Goal: Task Accomplishment & Management: Use online tool/utility

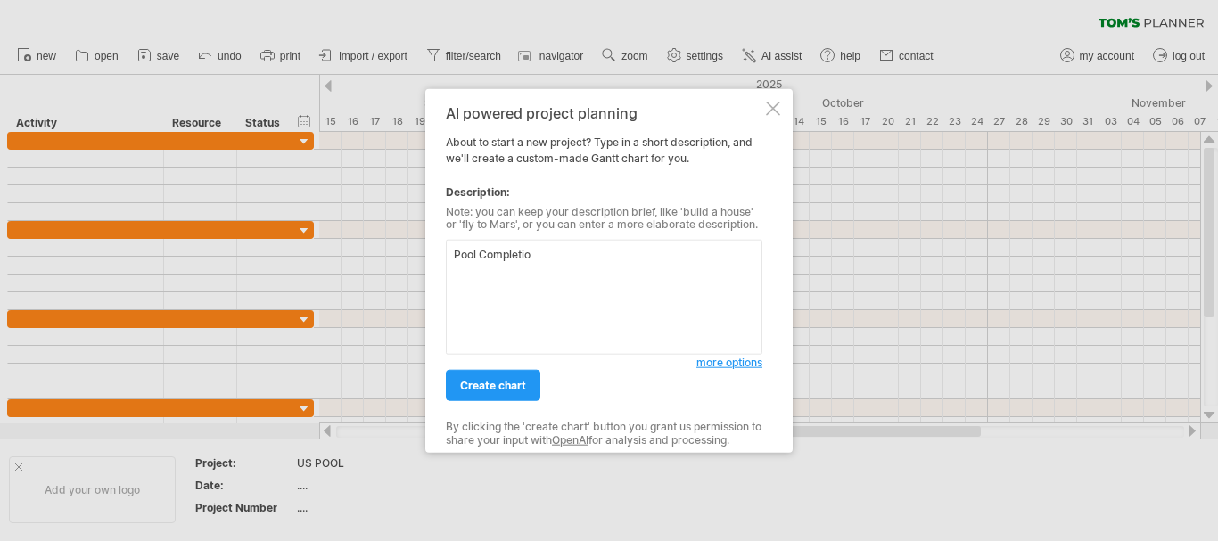
type textarea "Pool Completion"
click at [515, 383] on span "create chart" at bounding box center [493, 385] width 66 height 13
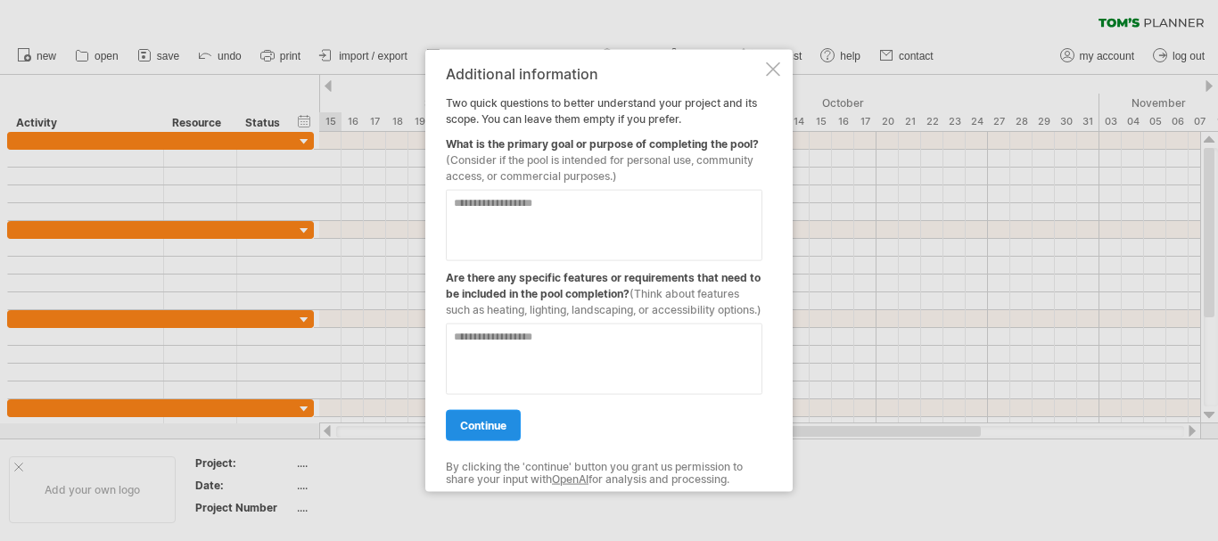
click at [501, 431] on span "continue" at bounding box center [483, 424] width 46 height 13
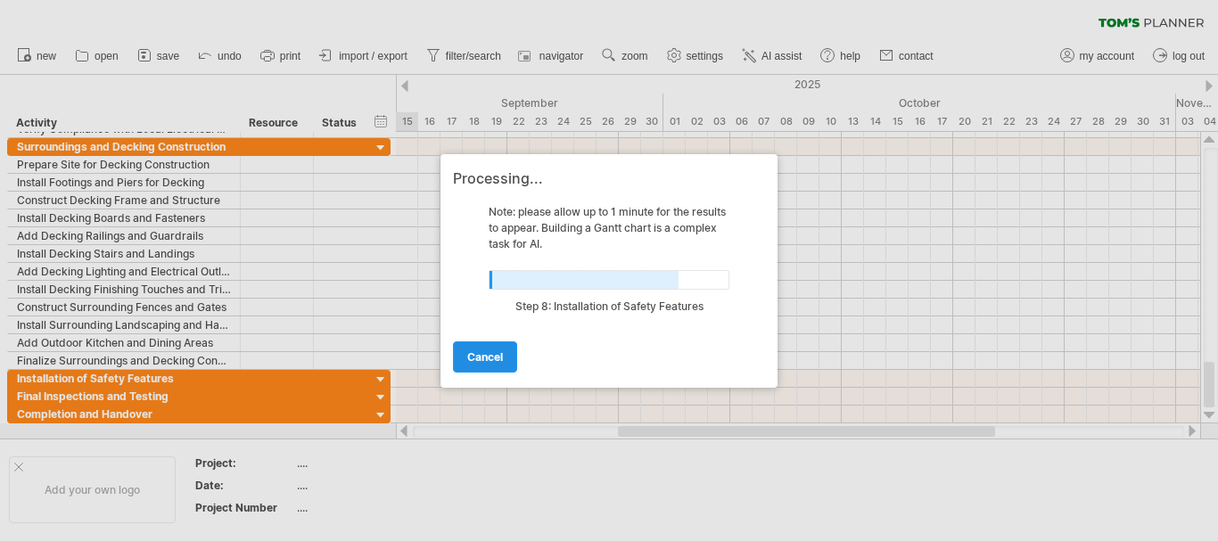
click at [476, 358] on span "cancel" at bounding box center [485, 356] width 36 height 13
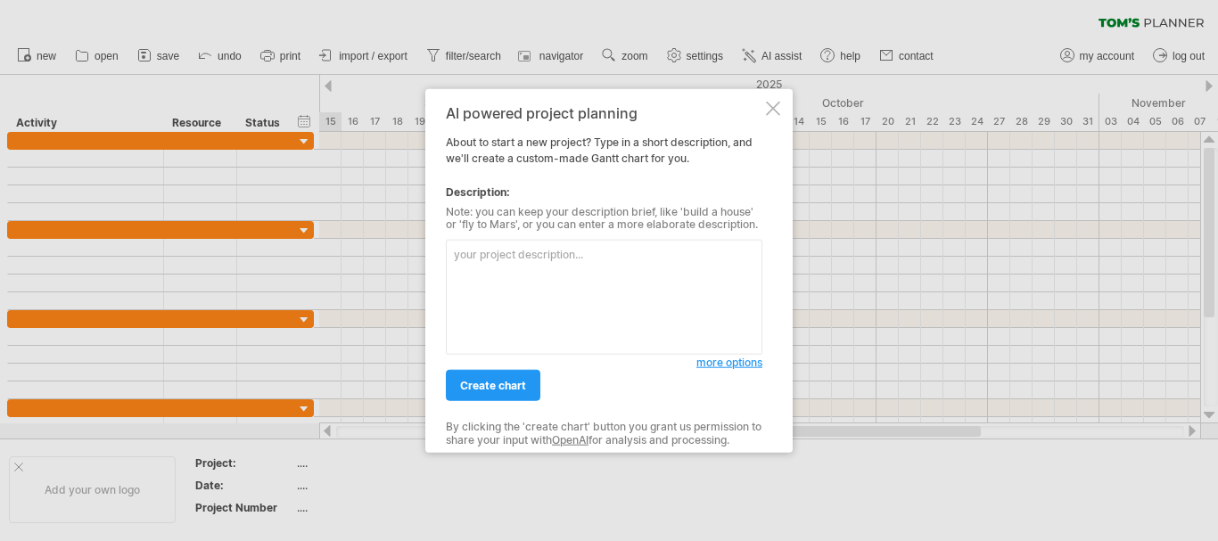
click at [771, 104] on div at bounding box center [773, 108] width 14 height 14
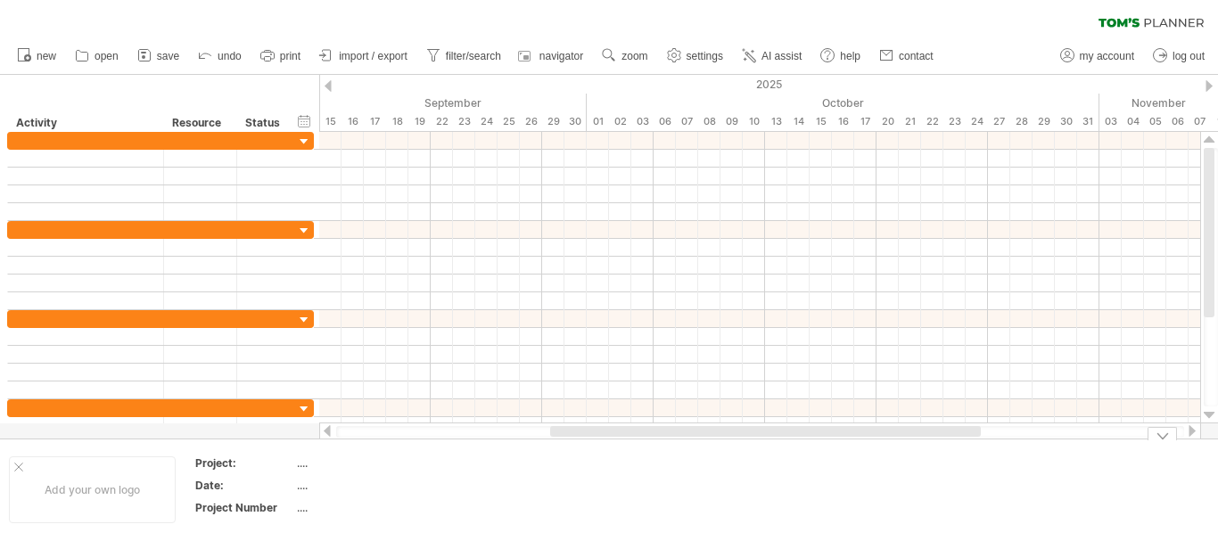
click at [306, 464] on div "...." at bounding box center [372, 462] width 150 height 15
type input "*******"
click at [691, 55] on span "settings" at bounding box center [704, 56] width 37 height 12
select select "*"
select select "**"
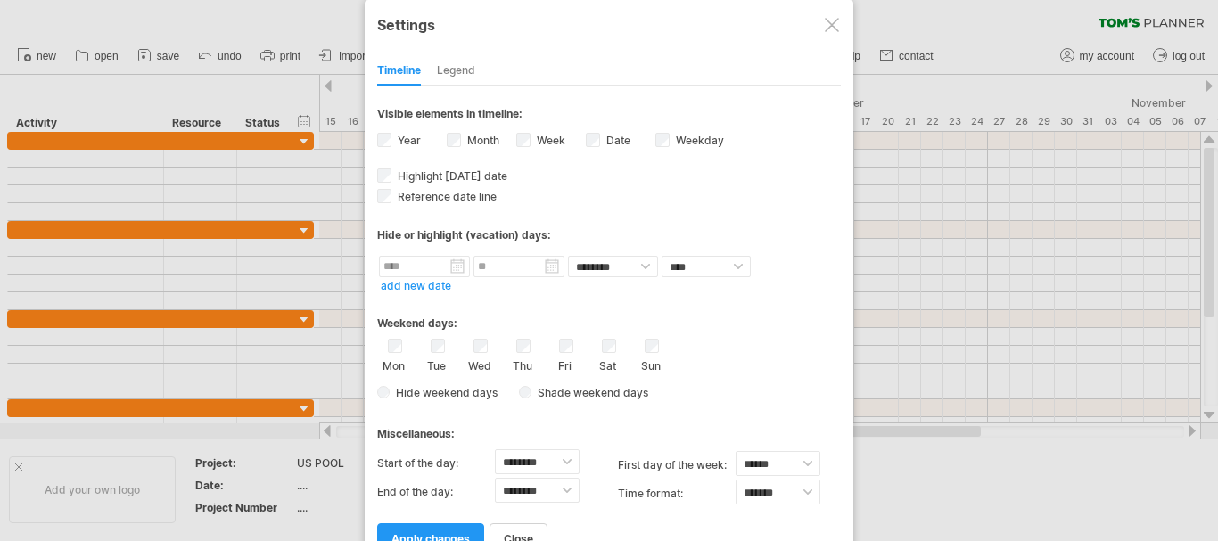
click at [457, 70] on div "Legend" at bounding box center [456, 71] width 38 height 29
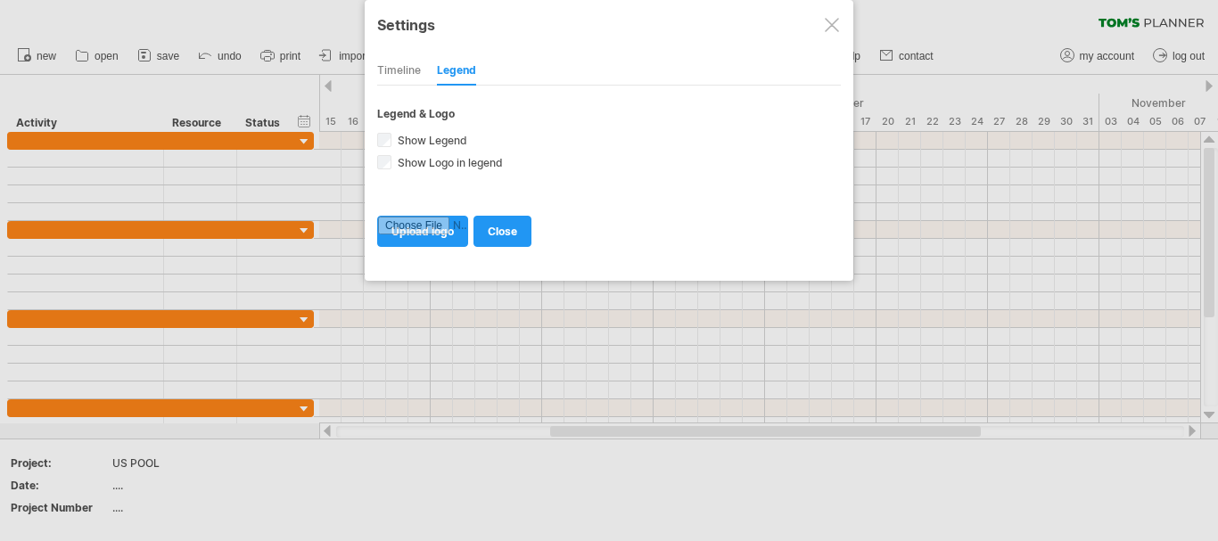
click at [399, 71] on div "Timeline" at bounding box center [399, 71] width 44 height 29
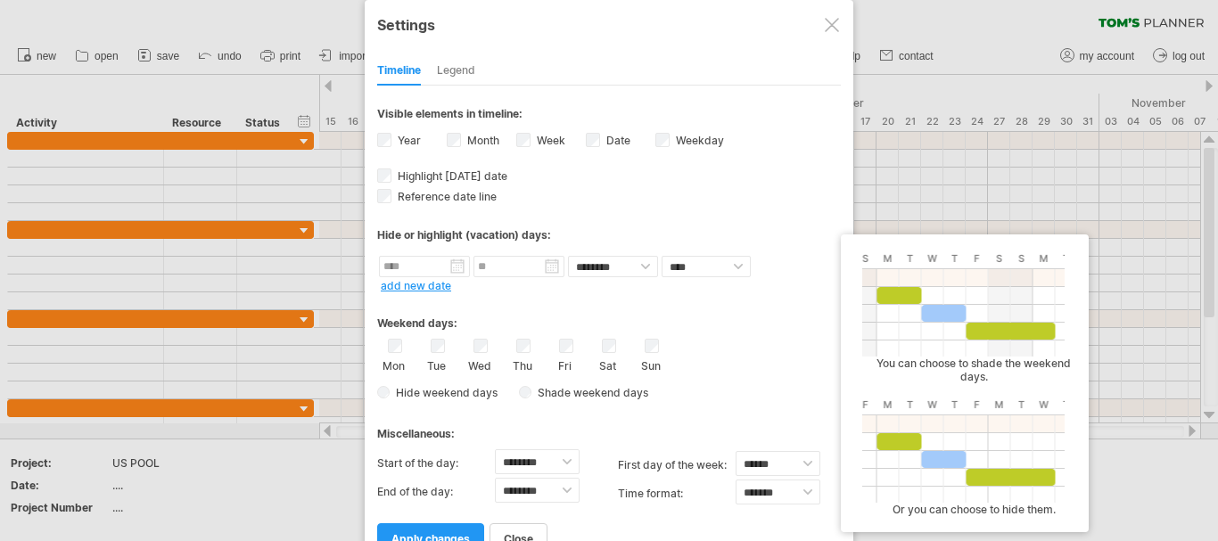
click at [558, 393] on span "Shade weekend days" at bounding box center [589, 392] width 117 height 13
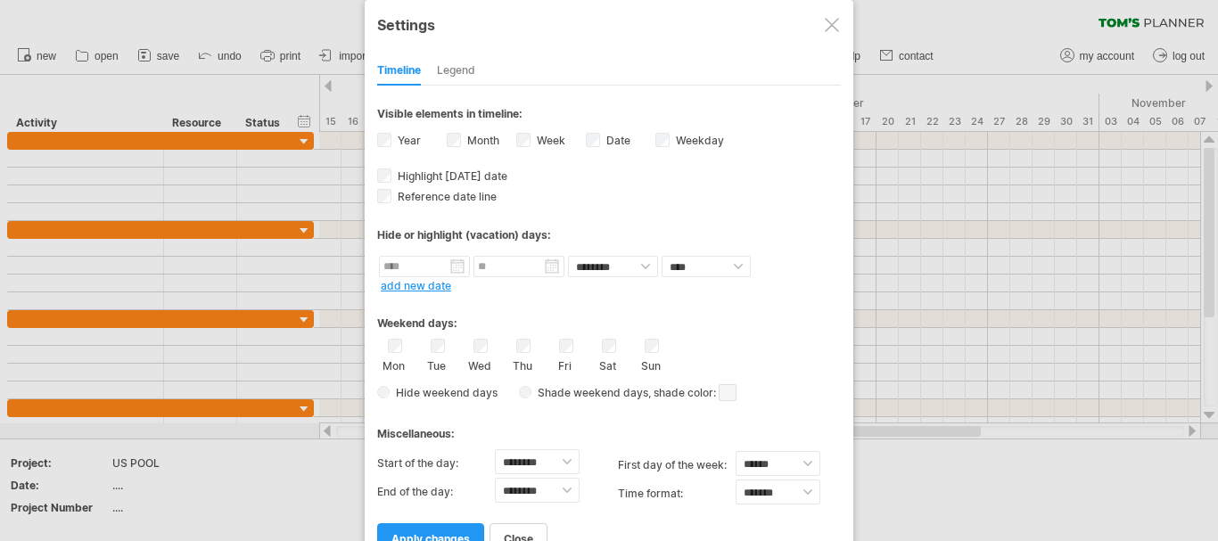
click at [408, 286] on link "add new date" at bounding box center [416, 285] width 70 height 13
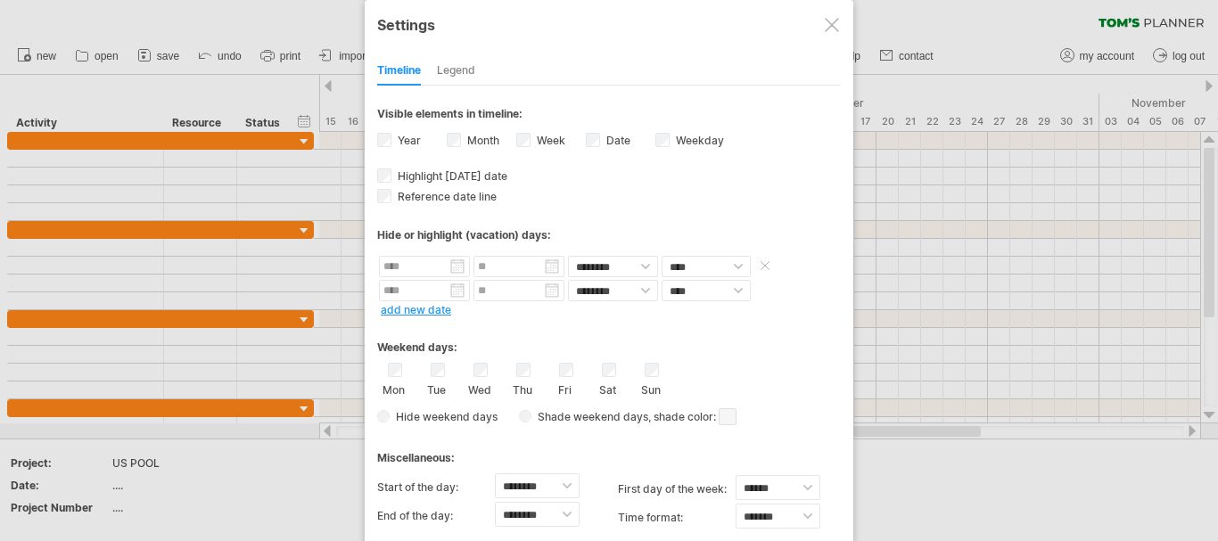
click at [455, 264] on input "text" at bounding box center [424, 266] width 91 height 21
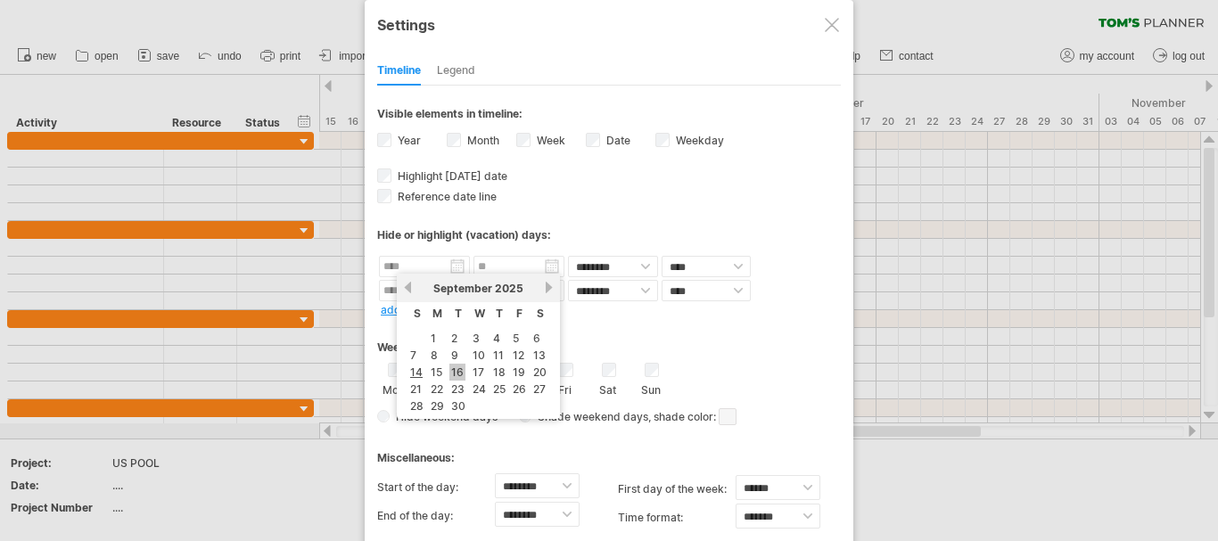
click at [456, 368] on link "16" at bounding box center [457, 372] width 16 height 17
type input "********"
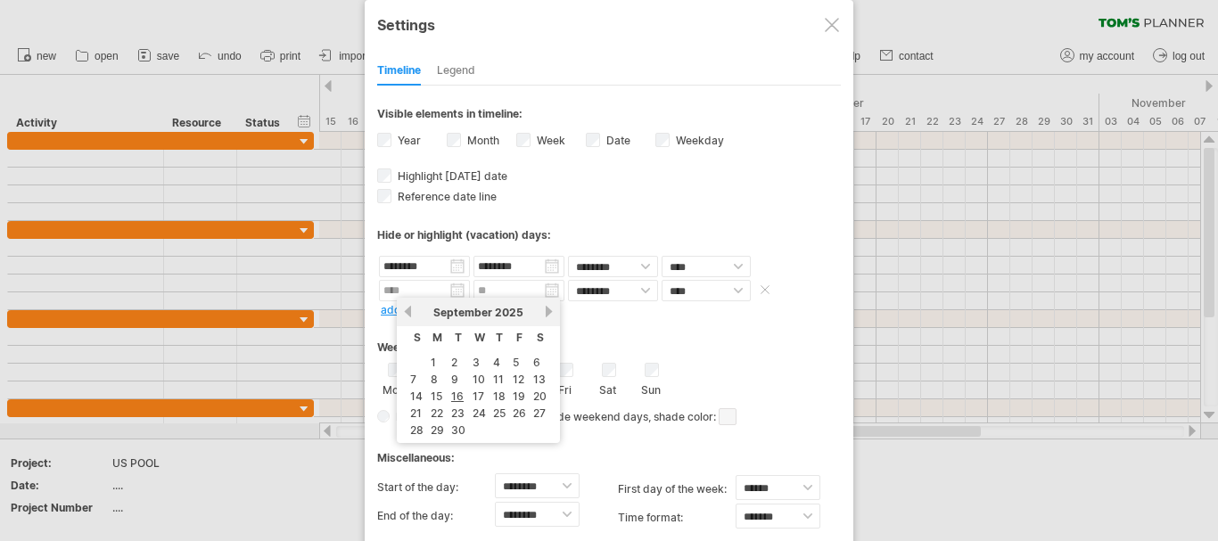
click at [458, 289] on input "text" at bounding box center [424, 290] width 91 height 21
click at [545, 309] on link "next" at bounding box center [548, 311] width 13 height 13
click at [475, 394] on link "15" at bounding box center [477, 396] width 15 height 17
type input "********"
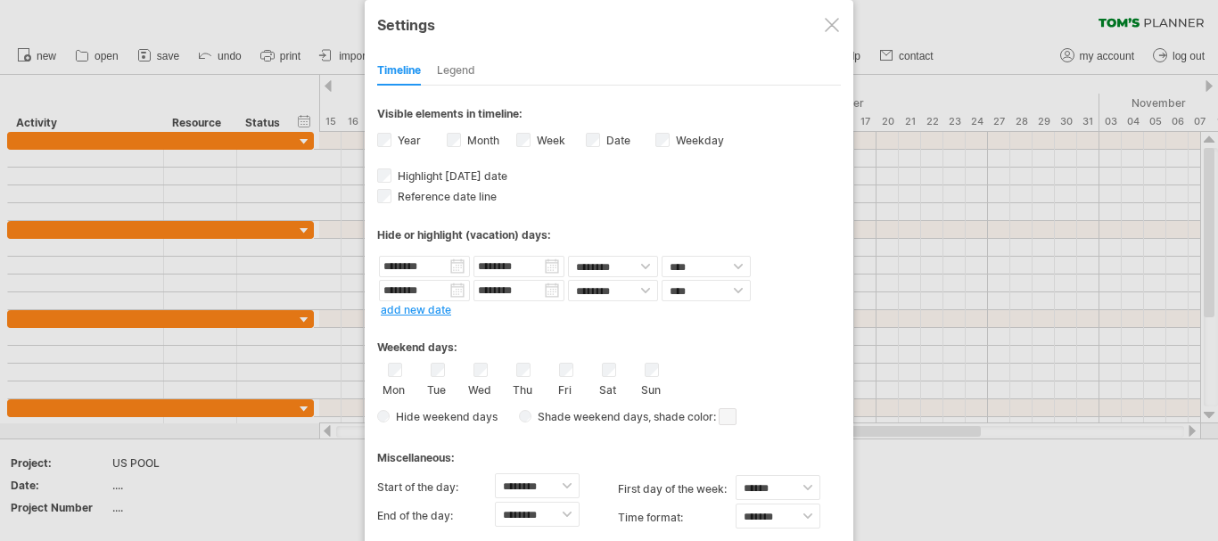
click at [822, 340] on div "Weekend days:" at bounding box center [608, 341] width 463 height 35
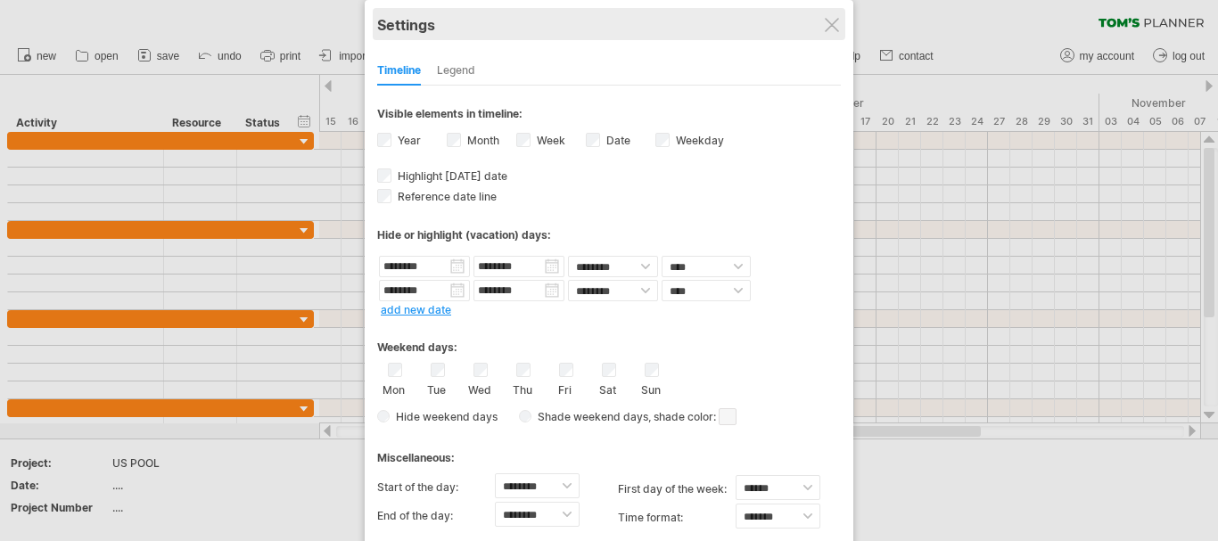
drag, startPoint x: 668, startPoint y: 49, endPoint x: 695, endPoint y: 13, distance: 44.6
click at [695, 13] on div "**********" at bounding box center [609, 297] width 488 height 594
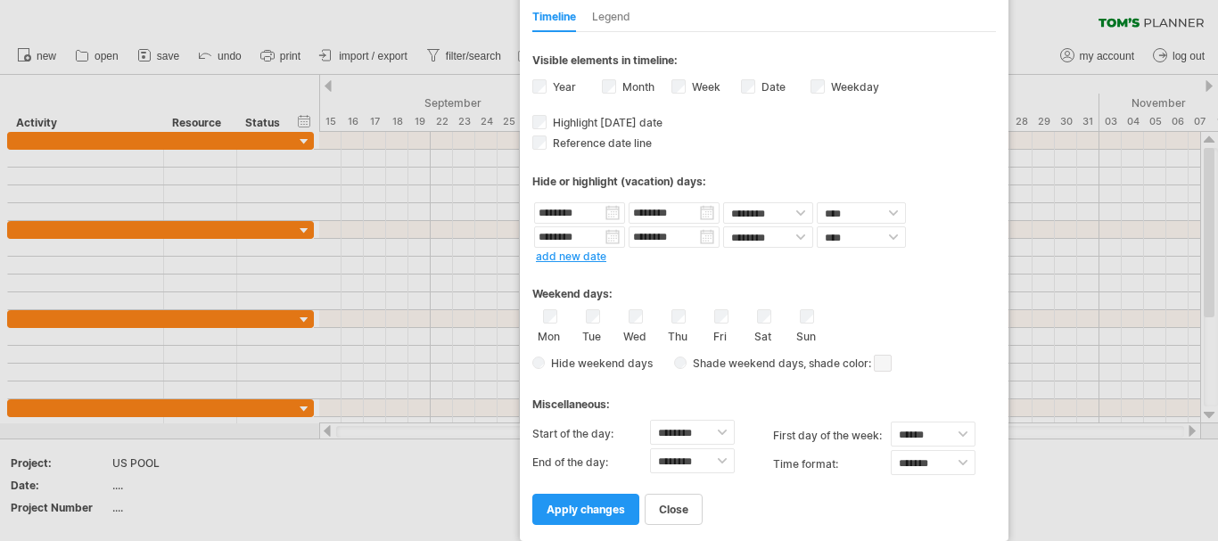
drag, startPoint x: 562, startPoint y: 24, endPoint x: 717, endPoint y: -1, distance: 157.1
click at [717, 0] on html "progress(100%) Trying to reach [DOMAIN_NAME] Connected again... 0% clear filter…" at bounding box center [609, 272] width 1218 height 545
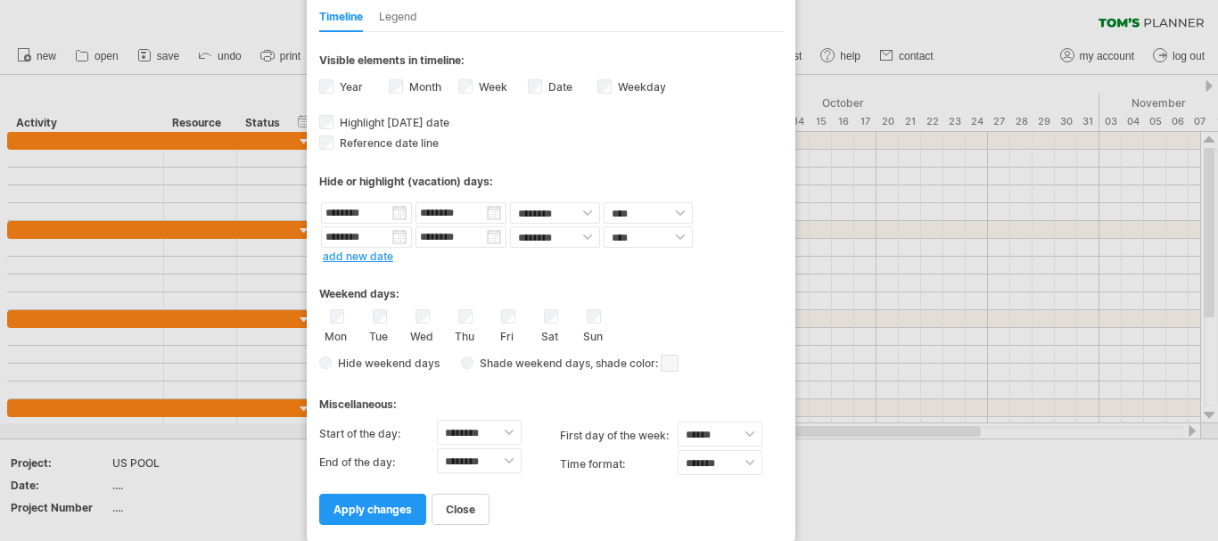
click at [504, 389] on div "Miscellaneous:" at bounding box center [550, 398] width 463 height 35
click at [388, 513] on span "apply changes" at bounding box center [372, 509] width 78 height 13
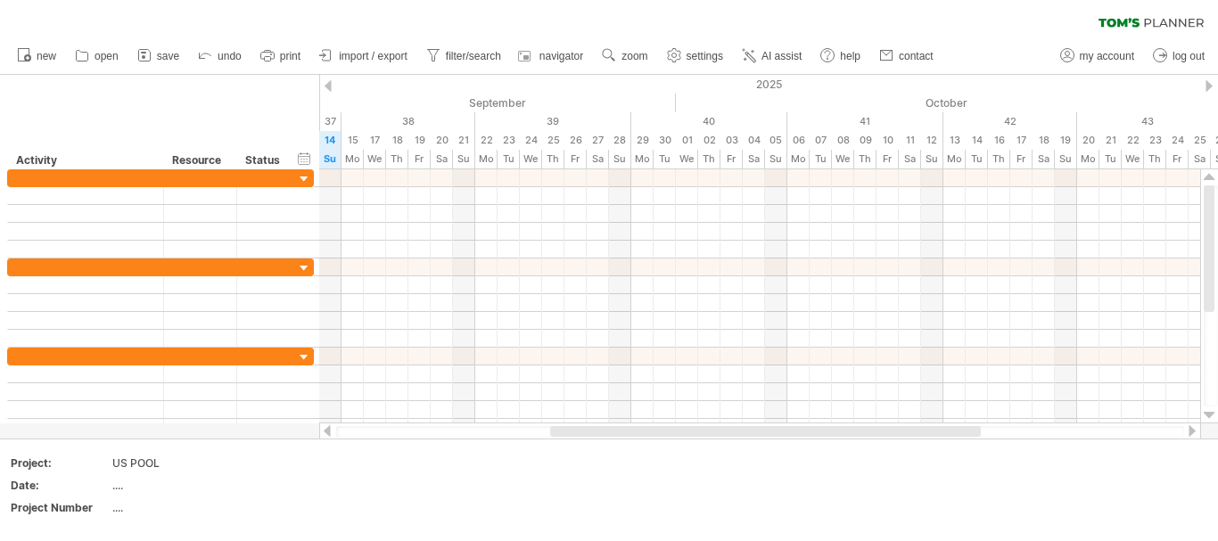
click at [329, 91] on div at bounding box center [327, 86] width 7 height 12
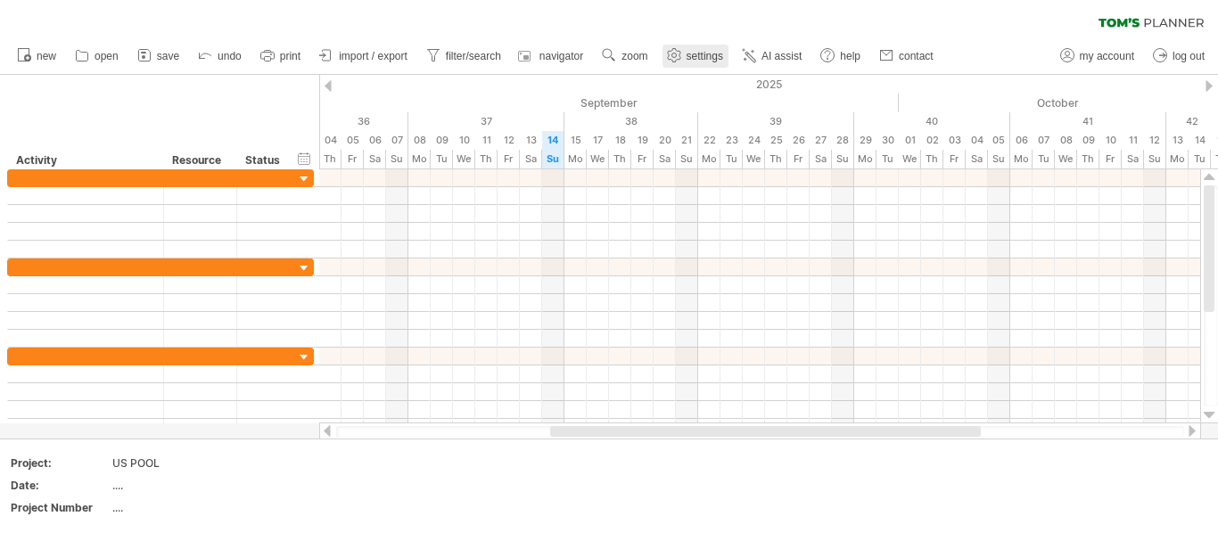
click at [694, 53] on span "settings" at bounding box center [704, 56] width 37 height 12
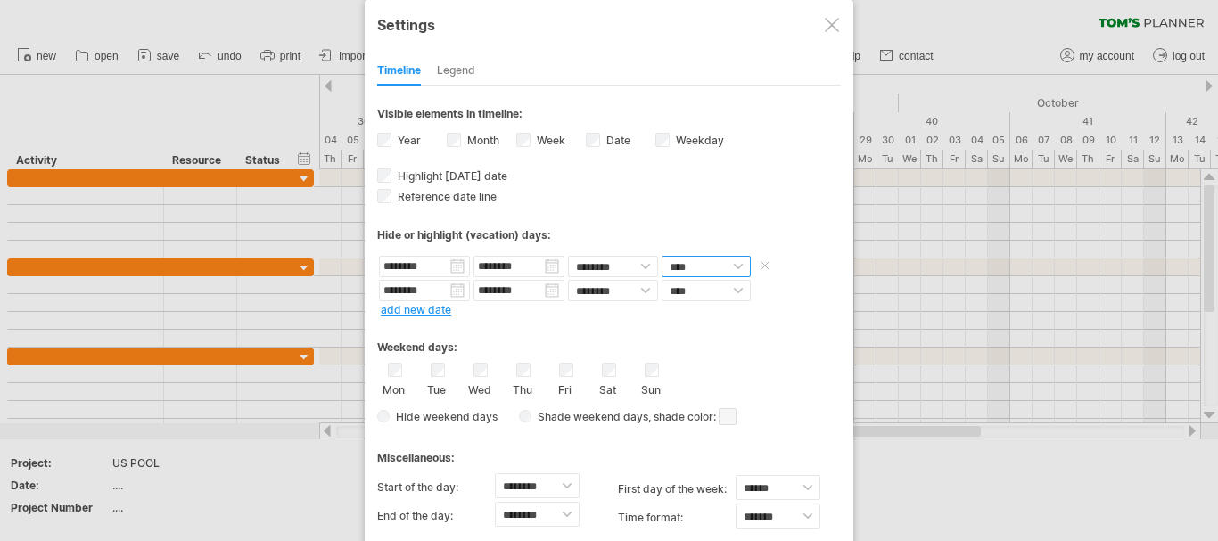
click at [737, 266] on select "**** *****" at bounding box center [705, 266] width 89 height 21
select select "*"
click at [661, 256] on select "**** *****" at bounding box center [705, 266] width 89 height 21
click at [731, 290] on select "**** *****" at bounding box center [705, 290] width 89 height 21
select select "*"
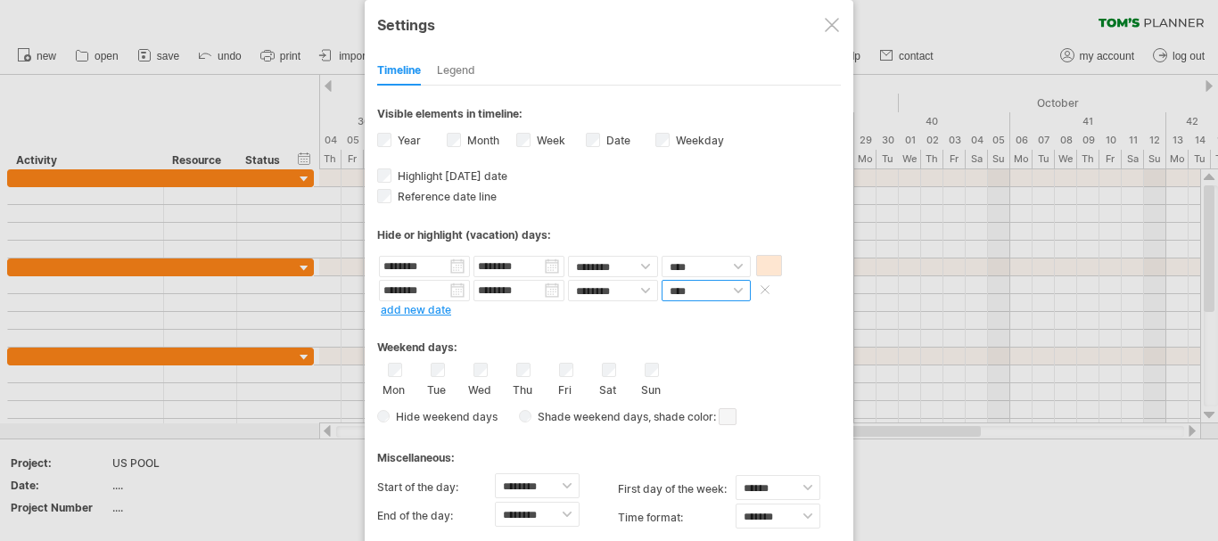
click at [661, 280] on select "**** *****" at bounding box center [705, 290] width 89 height 21
click at [765, 264] on span at bounding box center [769, 265] width 26 height 21
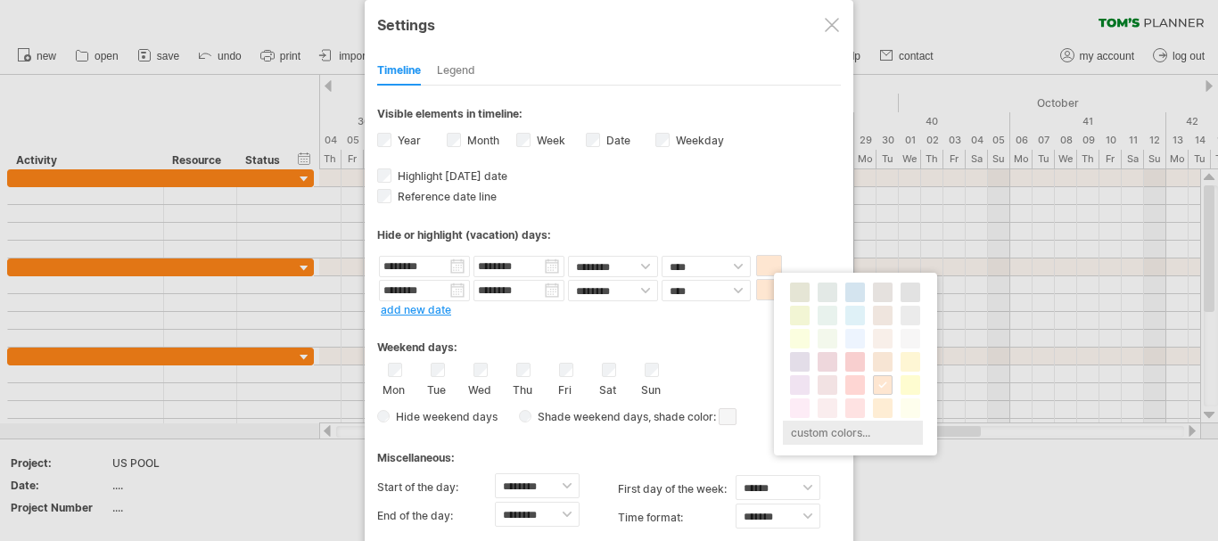
click at [845, 436] on div "custom colors..." at bounding box center [853, 433] width 140 height 24
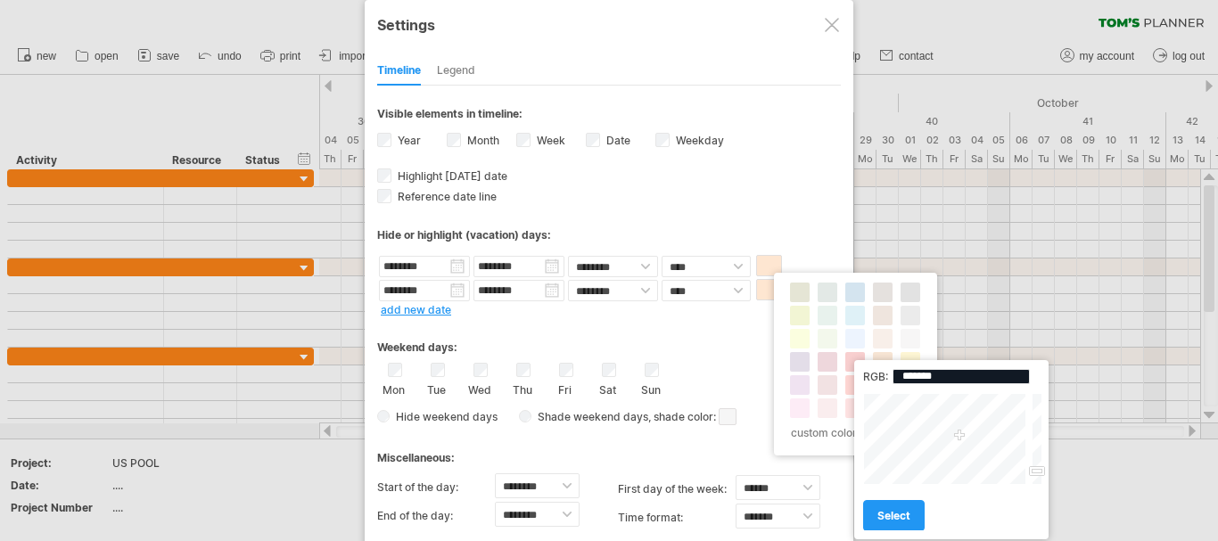
click at [1037, 472] on div at bounding box center [1035, 439] width 13 height 92
click at [1038, 419] on div at bounding box center [1035, 439] width 13 height 92
type input "*******"
click at [1036, 406] on div at bounding box center [1035, 439] width 13 height 92
click at [899, 516] on span "select" at bounding box center [893, 515] width 33 height 13
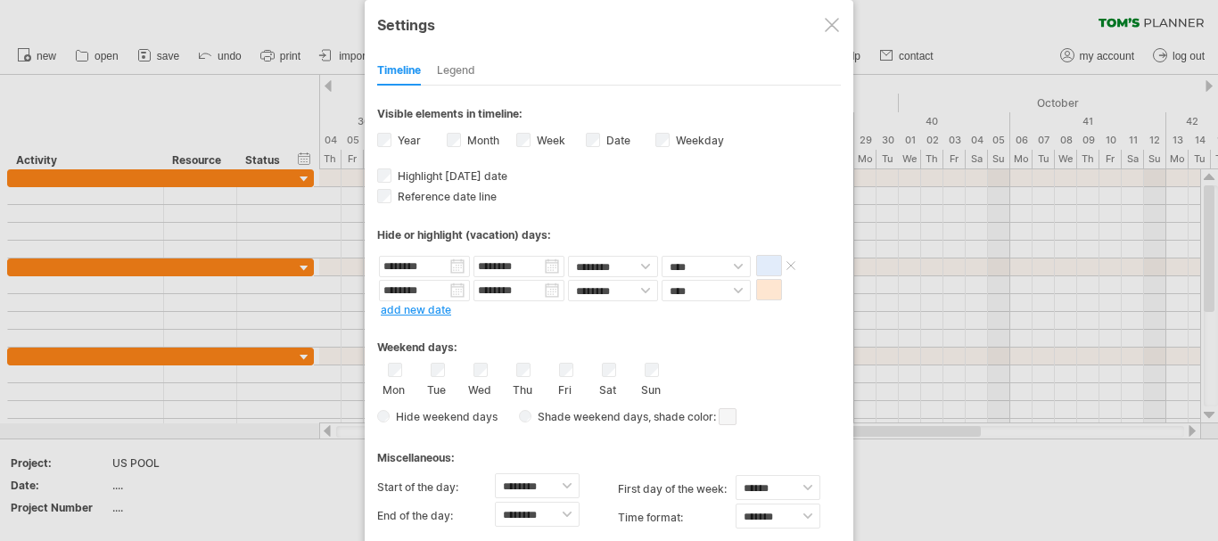
click at [767, 265] on span at bounding box center [769, 265] width 26 height 21
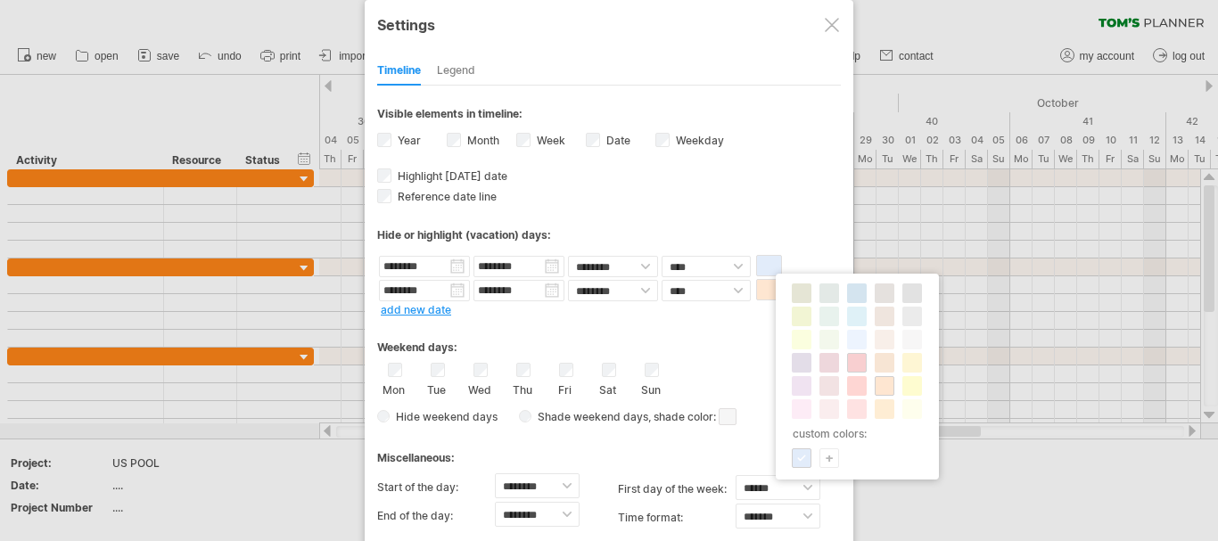
click at [857, 365] on span at bounding box center [856, 363] width 14 height 14
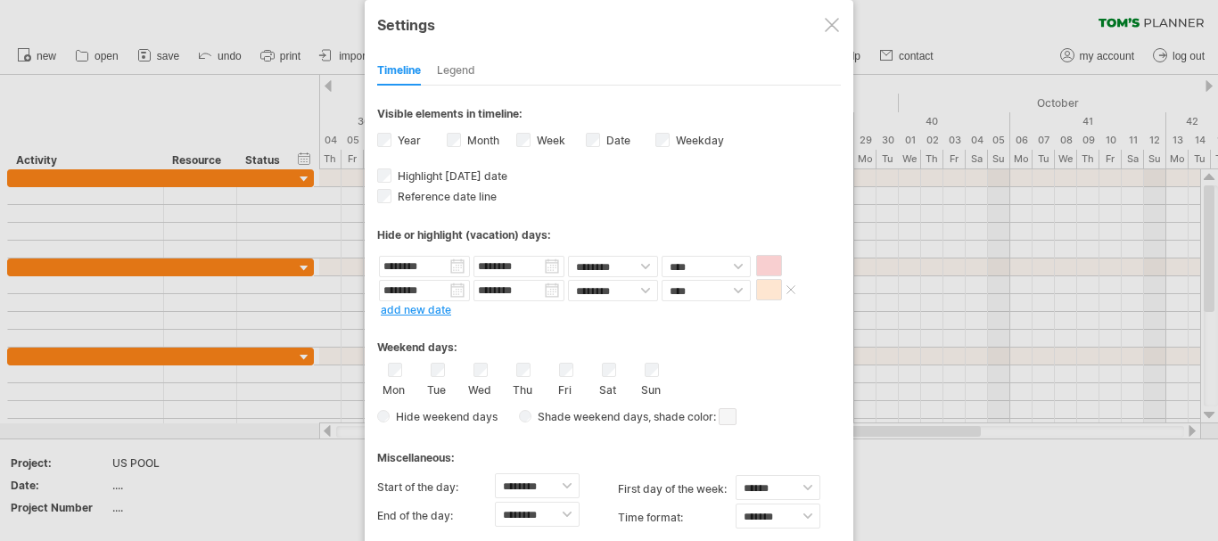
click at [768, 290] on span at bounding box center [769, 289] width 26 height 21
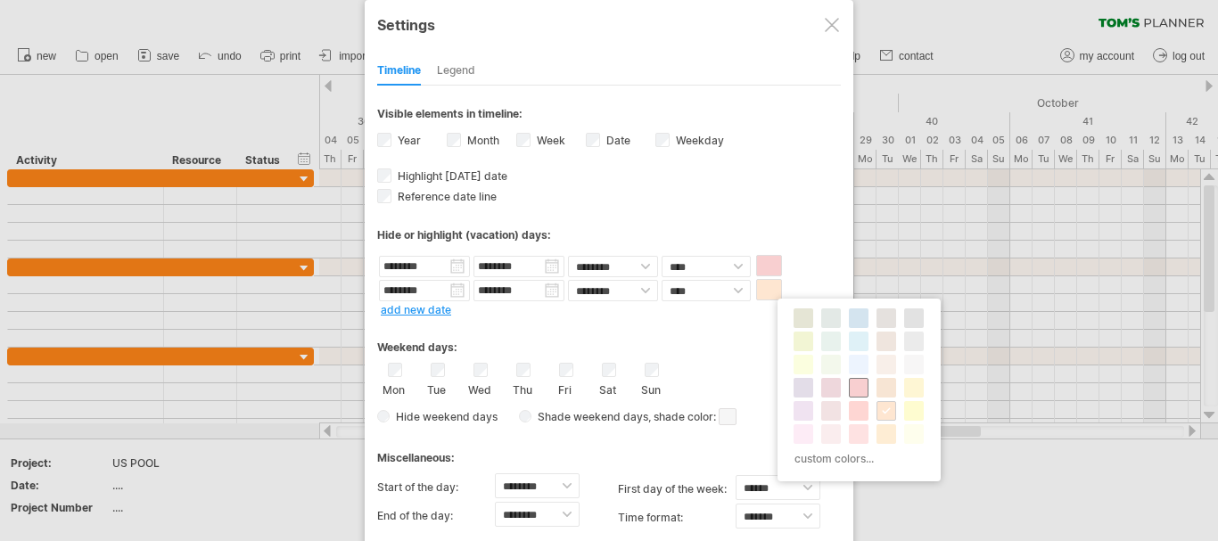
click at [856, 387] on span at bounding box center [858, 388] width 14 height 14
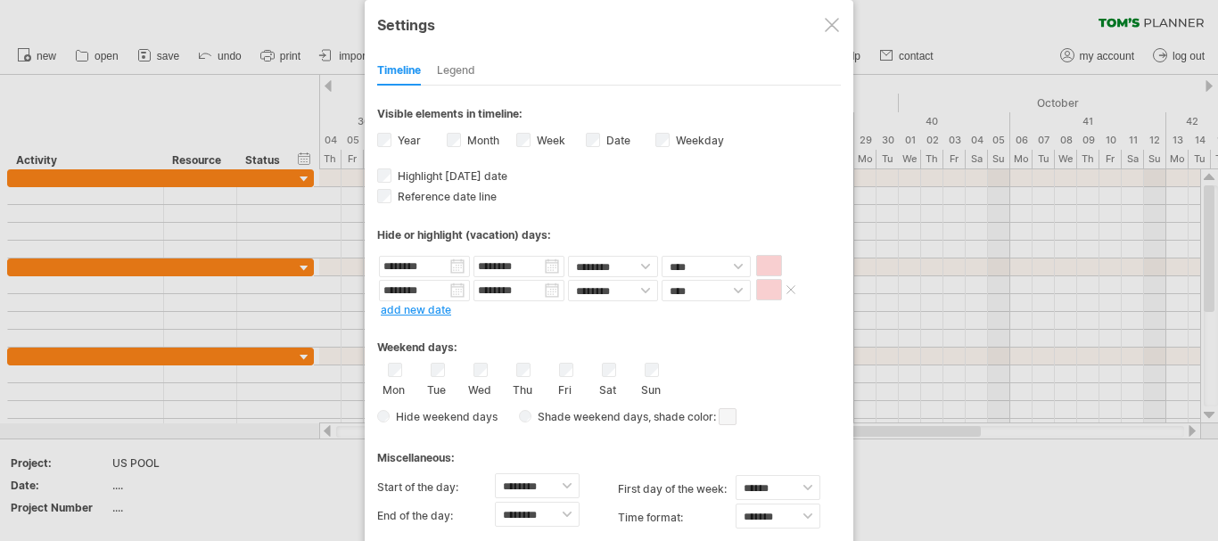
click at [770, 285] on span at bounding box center [769, 289] width 26 height 21
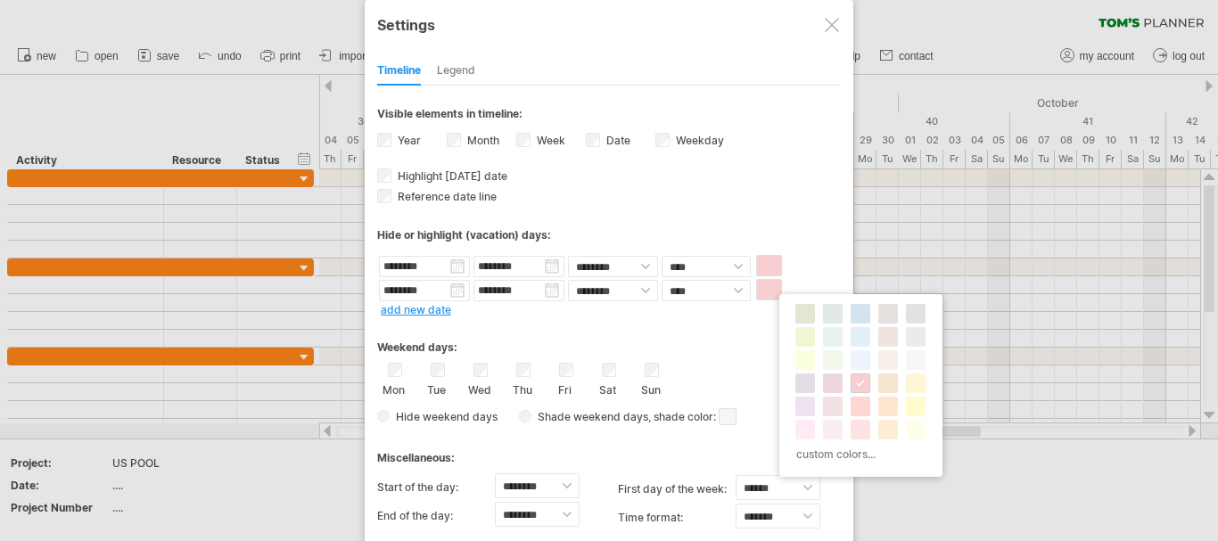
click at [931, 316] on div "custom colors..." at bounding box center [860, 385] width 163 height 183
click at [863, 453] on div "custom colors..." at bounding box center [858, 454] width 140 height 24
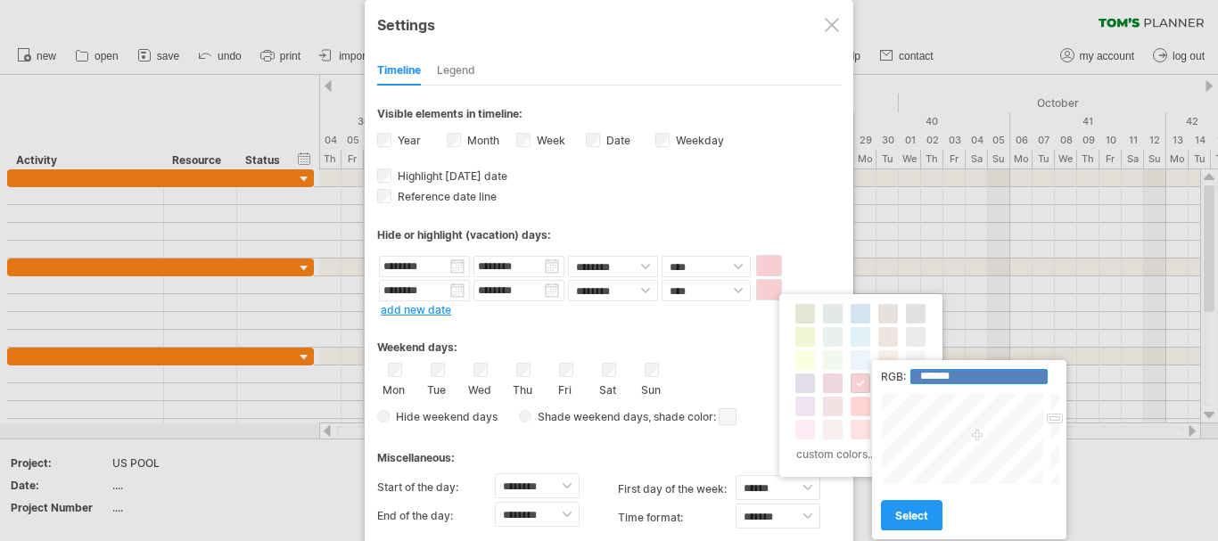
click at [997, 378] on input "*******" at bounding box center [978, 376] width 137 height 15
click at [1054, 478] on div at bounding box center [1052, 439] width 13 height 92
click at [1056, 468] on div at bounding box center [1052, 439] width 13 height 92
type input "*******"
click at [1052, 482] on div at bounding box center [1052, 439] width 13 height 92
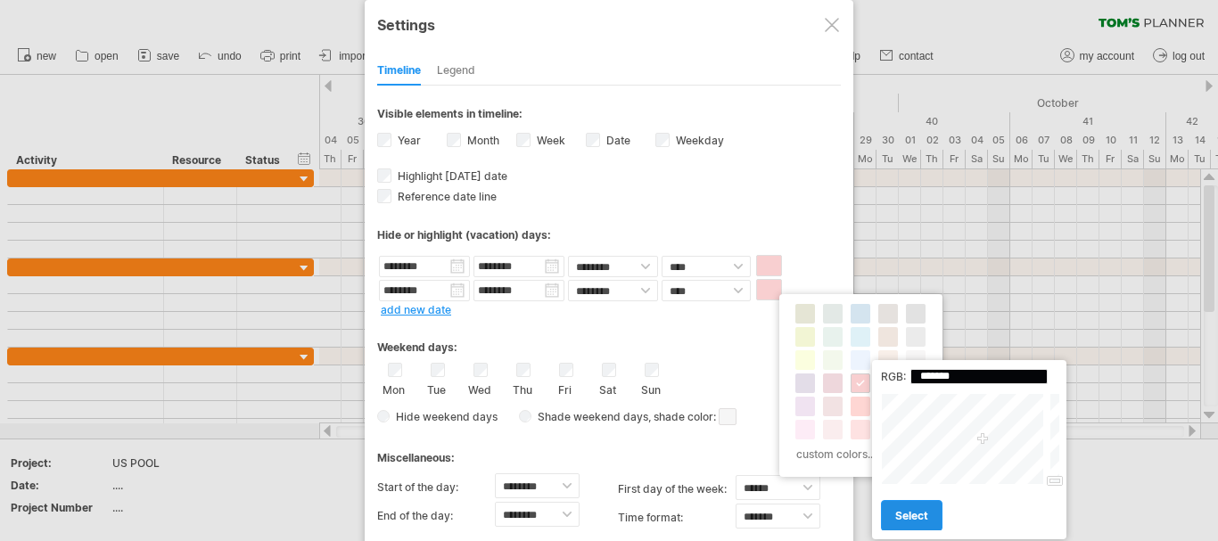
click at [911, 521] on span "select" at bounding box center [911, 515] width 33 height 13
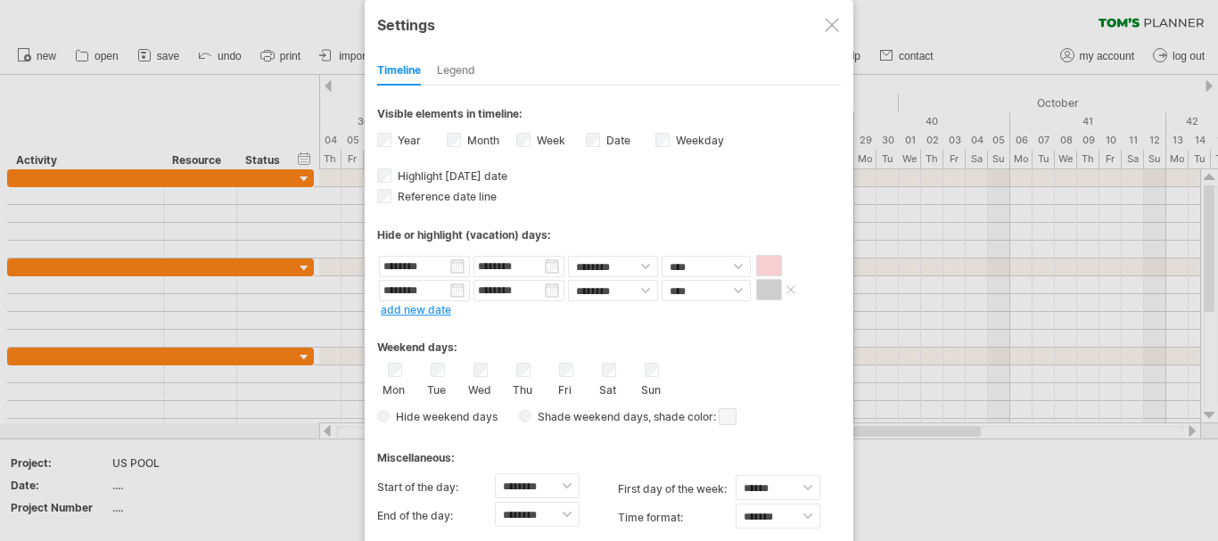
click at [771, 291] on span at bounding box center [769, 289] width 26 height 21
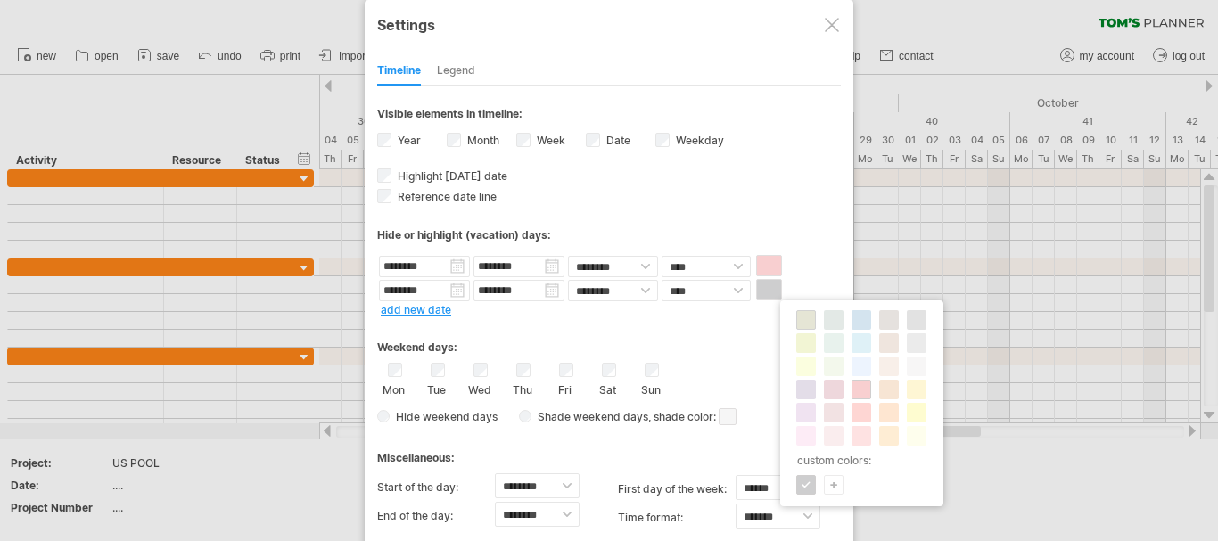
click at [803, 321] on span at bounding box center [806, 320] width 14 height 14
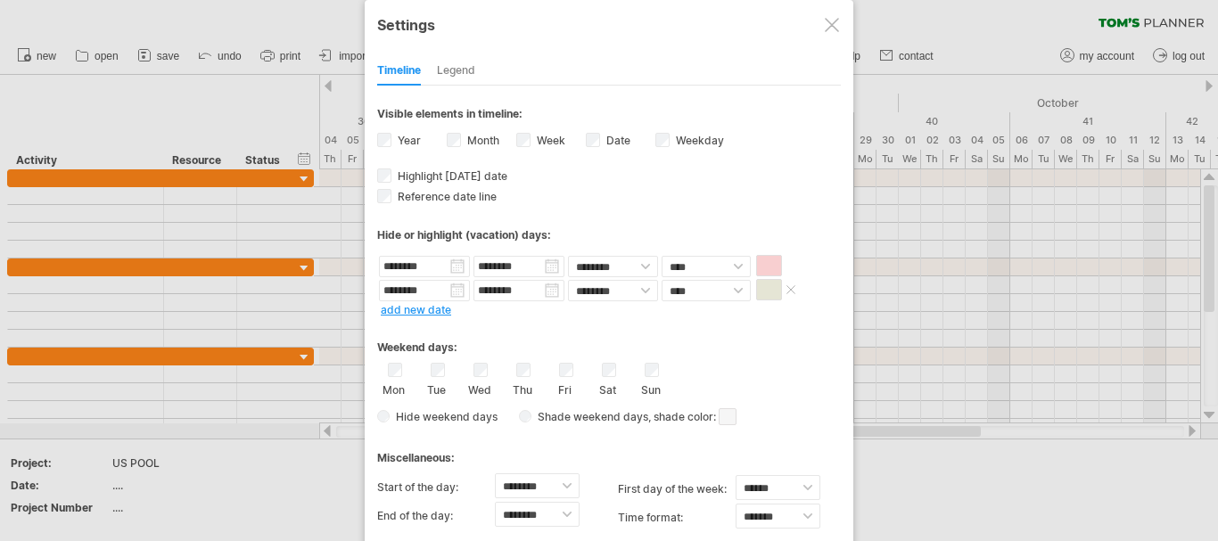
click at [771, 291] on span at bounding box center [769, 289] width 26 height 21
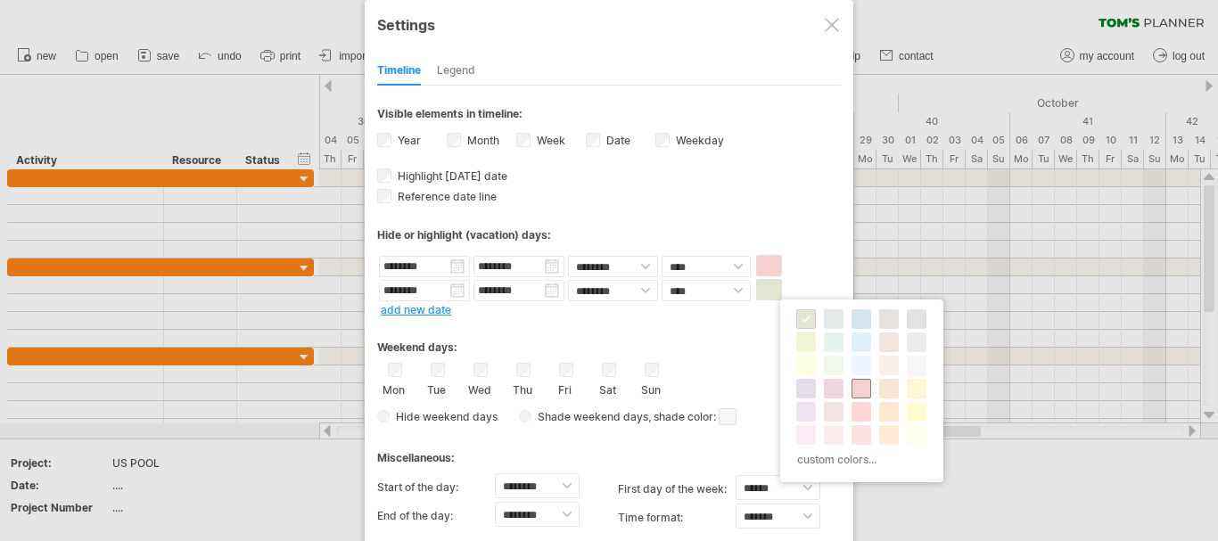
click at [862, 387] on span at bounding box center [861, 388] width 14 height 14
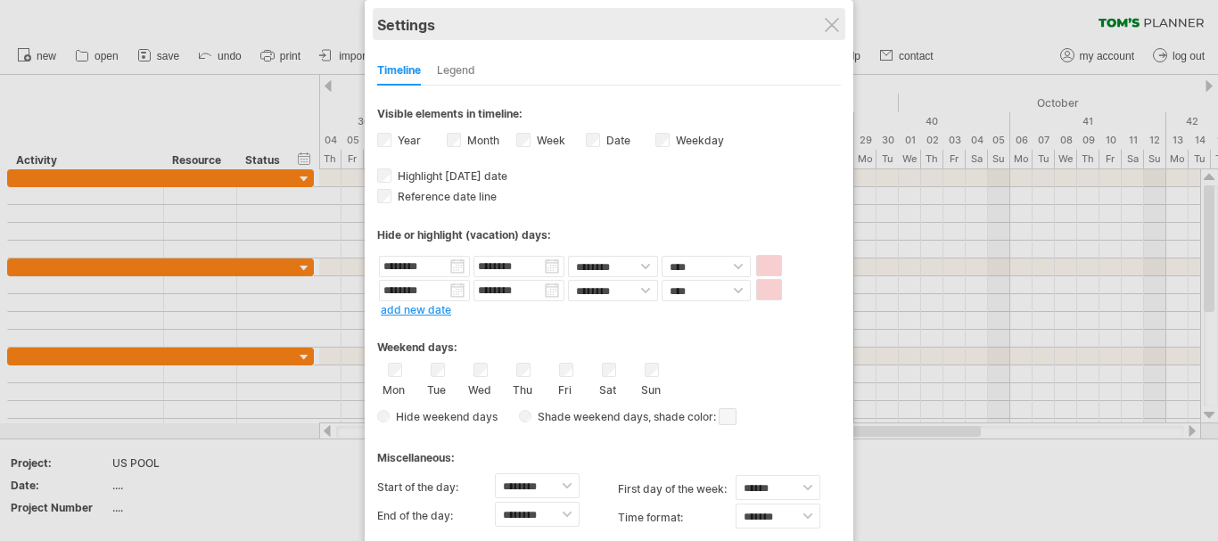
drag, startPoint x: 595, startPoint y: 69, endPoint x: 662, endPoint y: 30, distance: 77.1
click at [662, 30] on div "**********" at bounding box center [609, 297] width 488 height 594
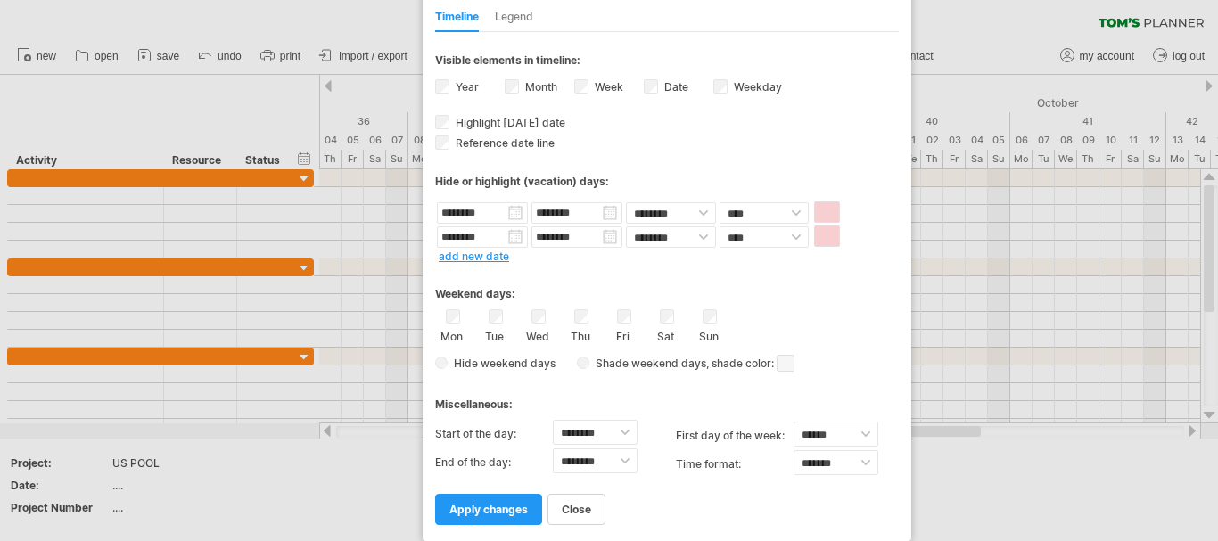
drag, startPoint x: 662, startPoint y: 30, endPoint x: 720, endPoint y: 28, distance: 58.0
click at [720, 28] on div "**********" at bounding box center [666, 244] width 488 height 594
click at [465, 511] on span "apply changes" at bounding box center [488, 509] width 78 height 13
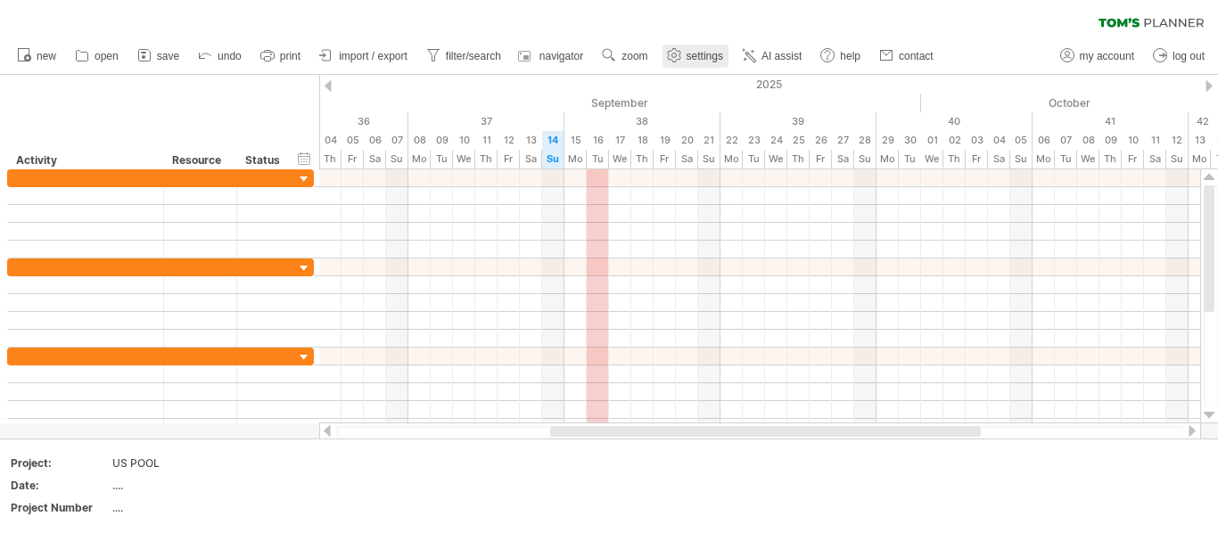
click at [692, 57] on span "settings" at bounding box center [704, 56] width 37 height 12
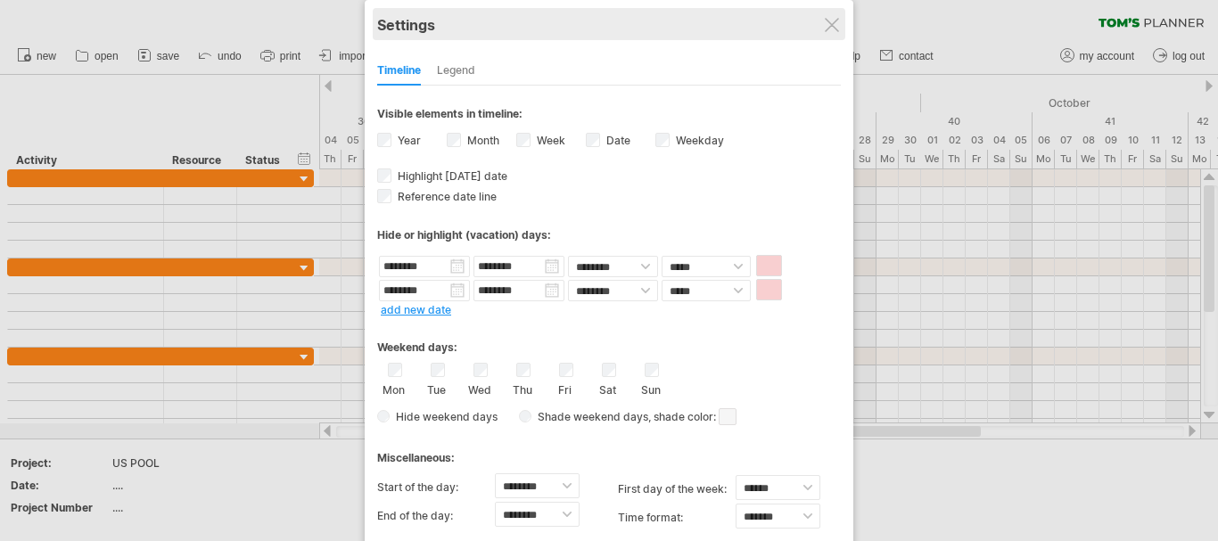
click at [533, 37] on div "Settings" at bounding box center [608, 24] width 463 height 32
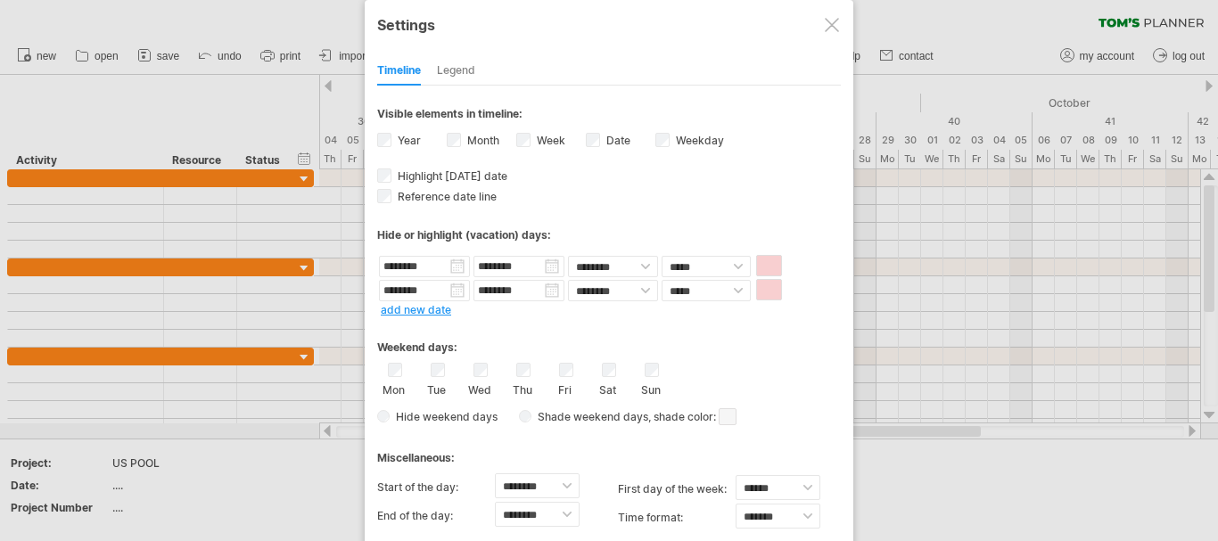
drag, startPoint x: 545, startPoint y: 68, endPoint x: 627, endPoint y: 44, distance: 84.6
click at [627, 44] on div "**********" at bounding box center [609, 297] width 488 height 594
click at [830, 24] on div at bounding box center [831, 25] width 14 height 14
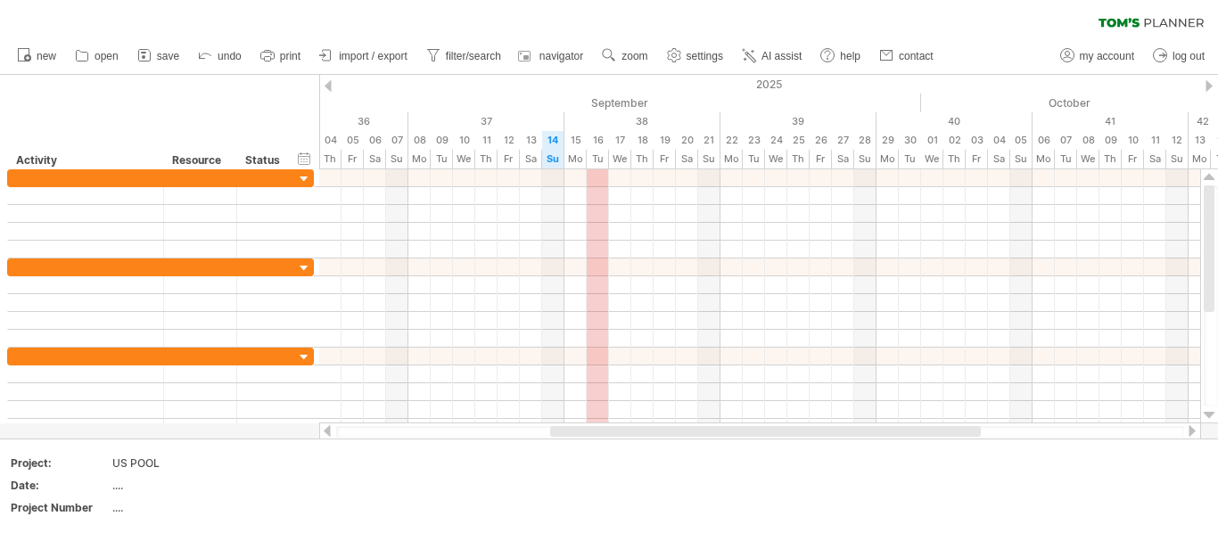
click at [1190, 432] on div at bounding box center [1192, 431] width 14 height 12
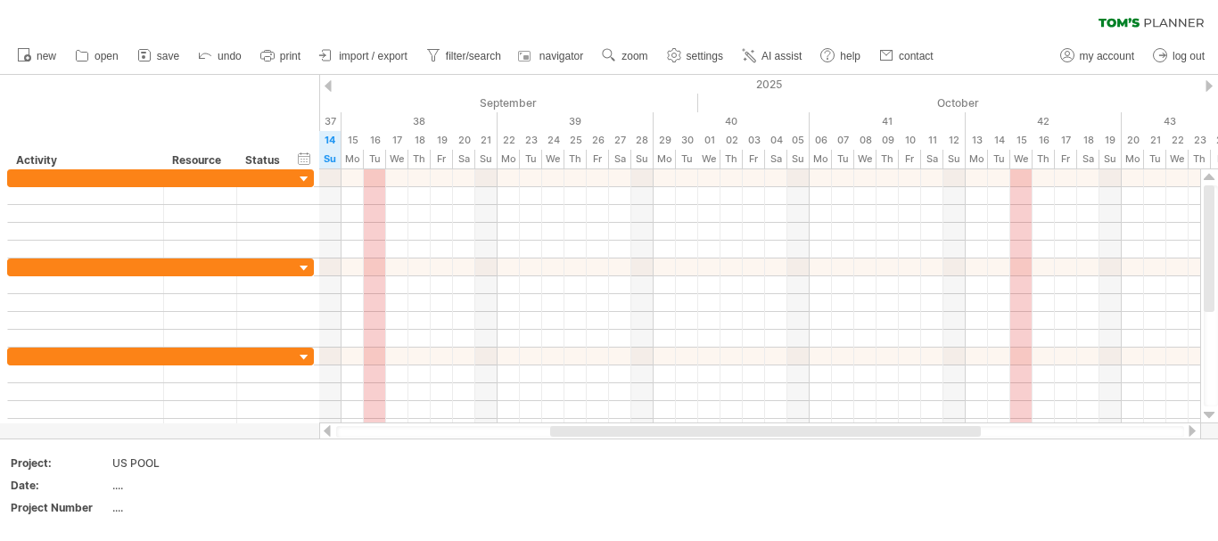
click at [326, 434] on div at bounding box center [327, 431] width 14 height 12
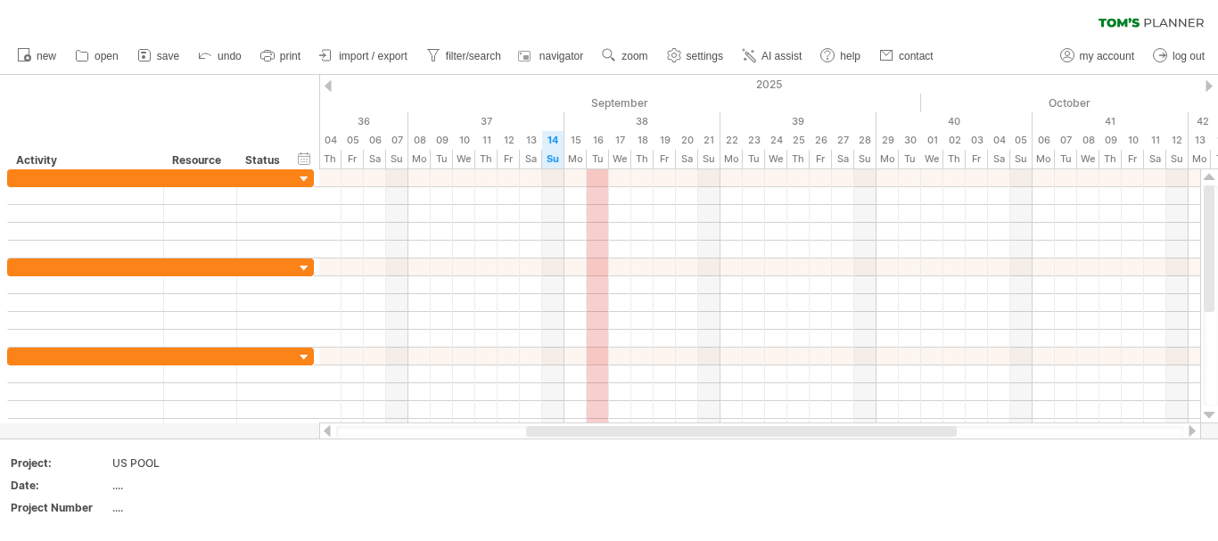
click at [326, 434] on div at bounding box center [327, 431] width 14 height 12
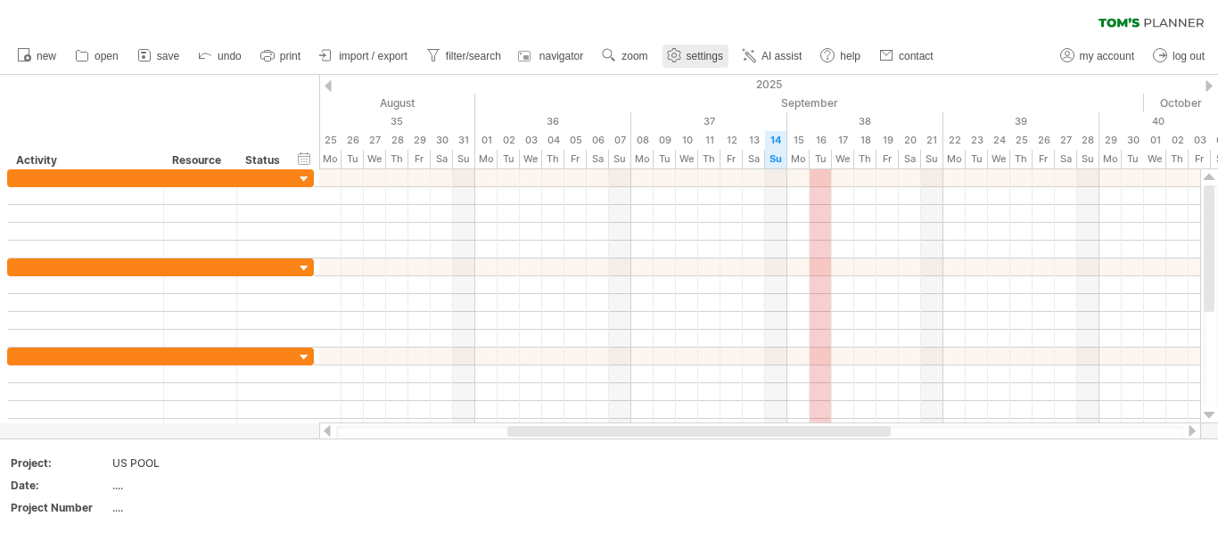
click at [697, 54] on span "settings" at bounding box center [704, 56] width 37 height 12
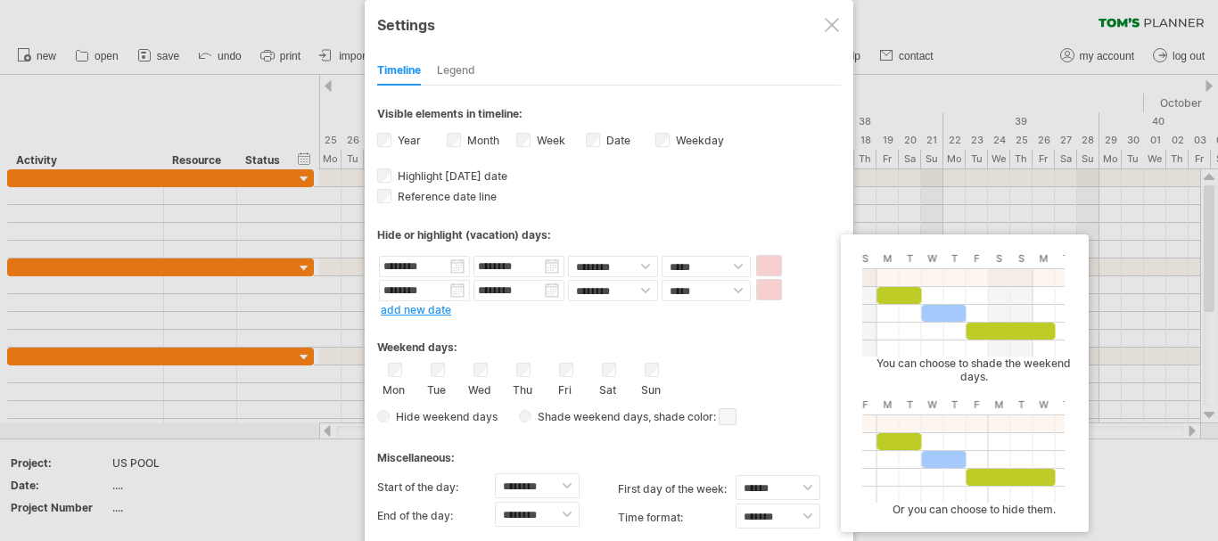
click at [732, 421] on span at bounding box center [727, 416] width 18 height 17
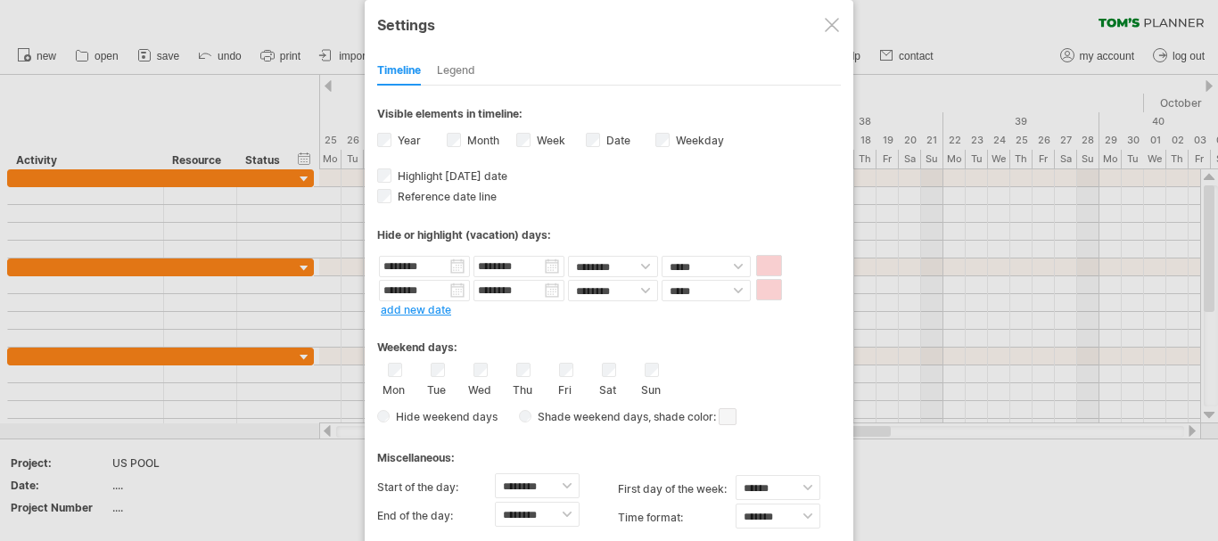
click at [727, 413] on span at bounding box center [727, 416] width 18 height 17
click at [788, 439] on span at bounding box center [790, 441] width 14 height 14
click at [727, 420] on span at bounding box center [727, 416] width 18 height 17
click at [816, 447] on span at bounding box center [817, 448] width 14 height 14
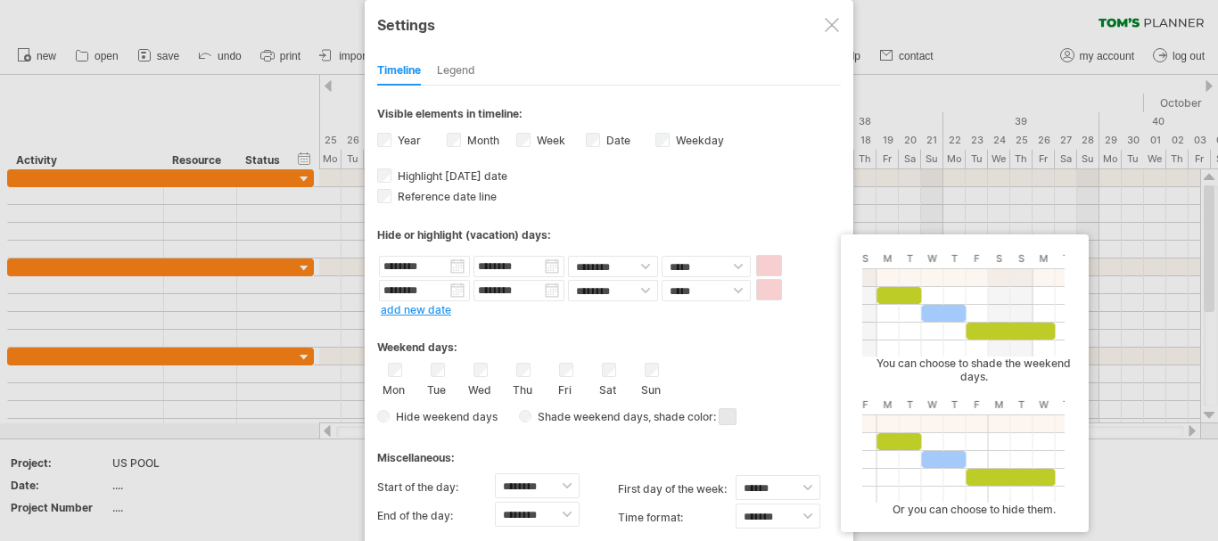
click at [725, 416] on span at bounding box center [727, 416] width 18 height 17
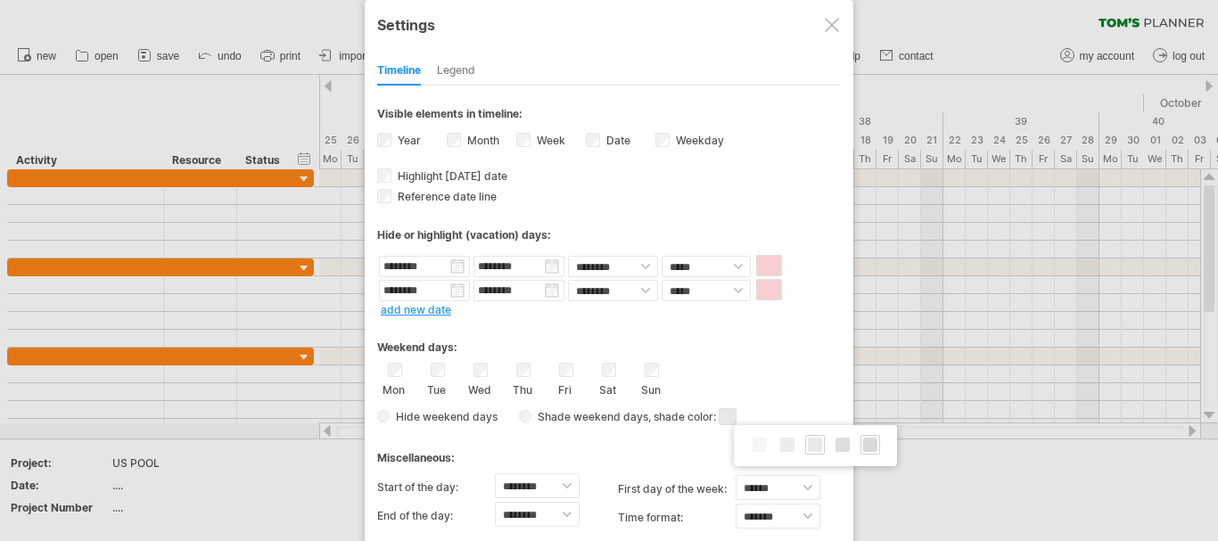
click at [870, 445] on span at bounding box center [870, 445] width 14 height 14
click at [726, 421] on span at bounding box center [727, 416] width 18 height 17
click at [848, 451] on span at bounding box center [843, 449] width 14 height 14
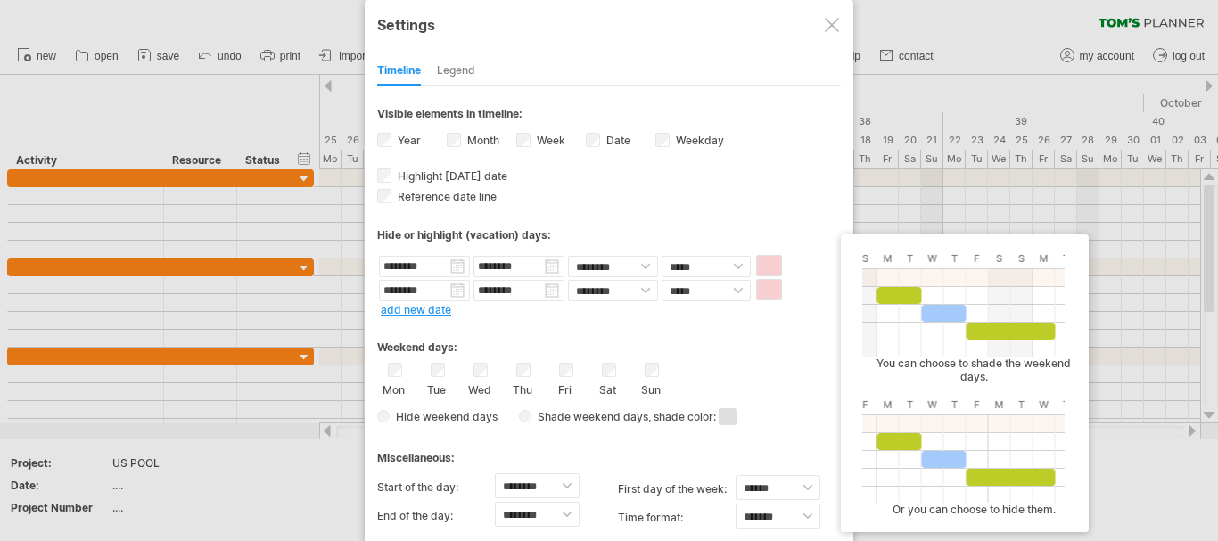
click at [733, 420] on span at bounding box center [727, 416] width 18 height 17
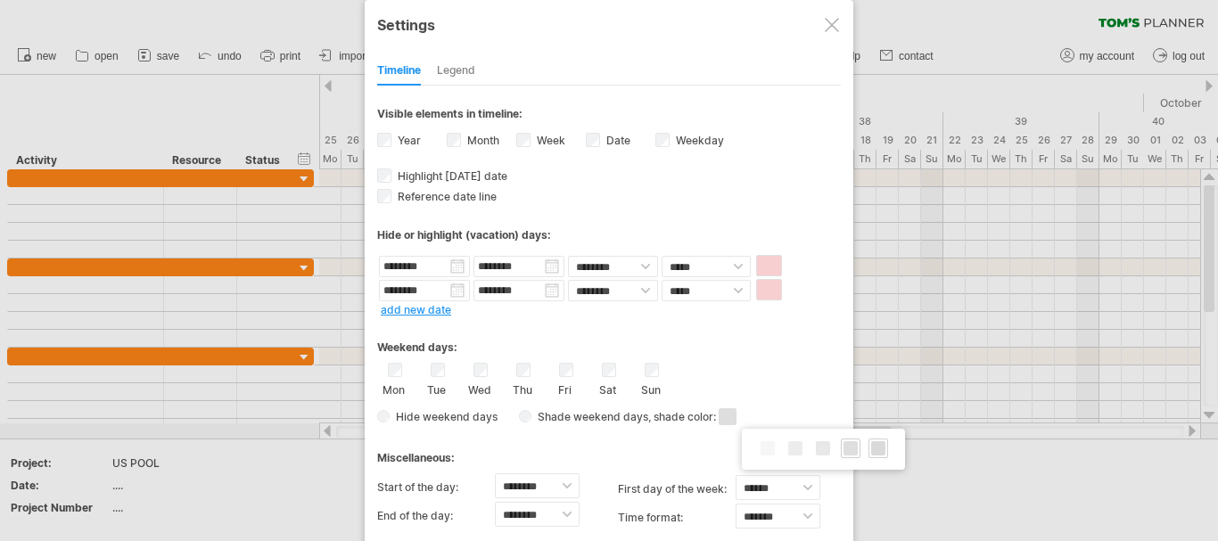
click at [877, 453] on span at bounding box center [878, 448] width 14 height 14
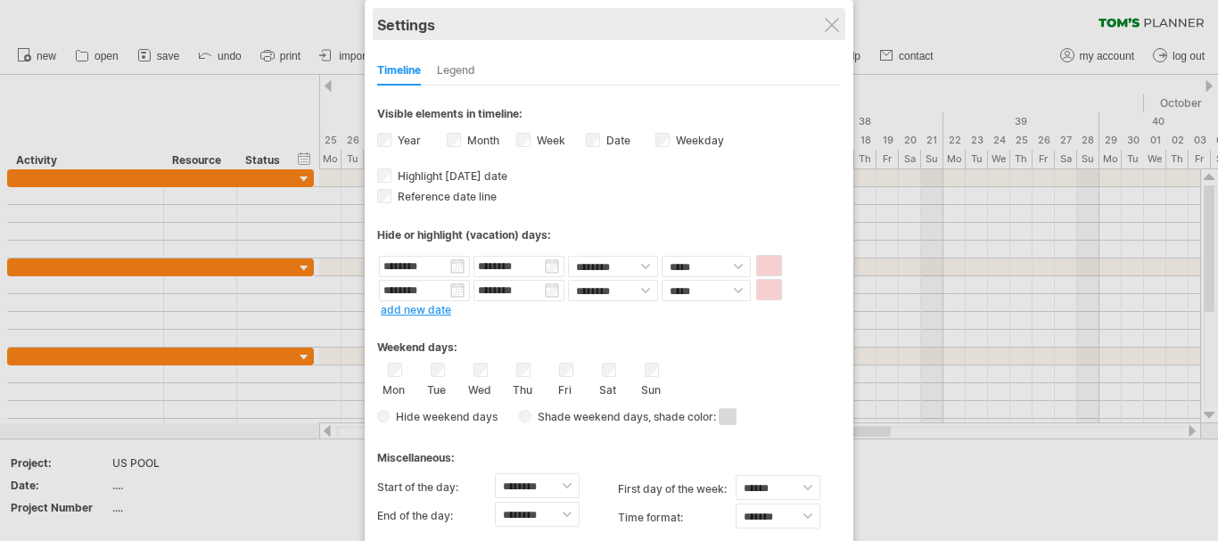
click at [579, 27] on div "Settings" at bounding box center [608, 24] width 463 height 32
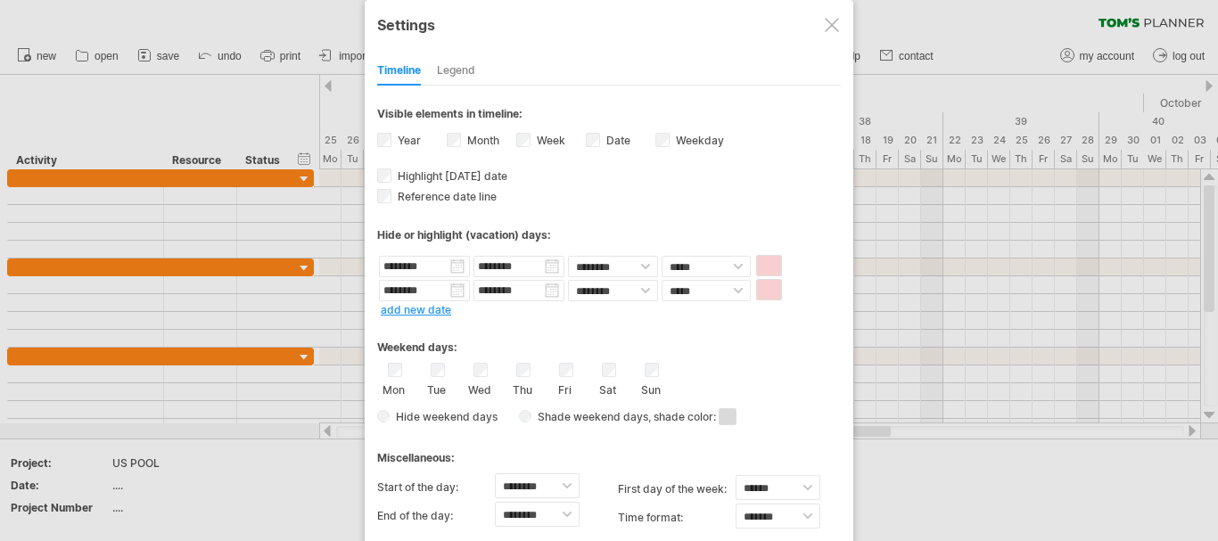
drag, startPoint x: 573, startPoint y: 102, endPoint x: 635, endPoint y: 103, distance: 62.4
click at [635, 103] on div "Visible elements in timeline: Year Month Week visibility of weeknumbers Current…" at bounding box center [608, 106] width 463 height 40
click at [464, 71] on div "Legend" at bounding box center [456, 71] width 38 height 29
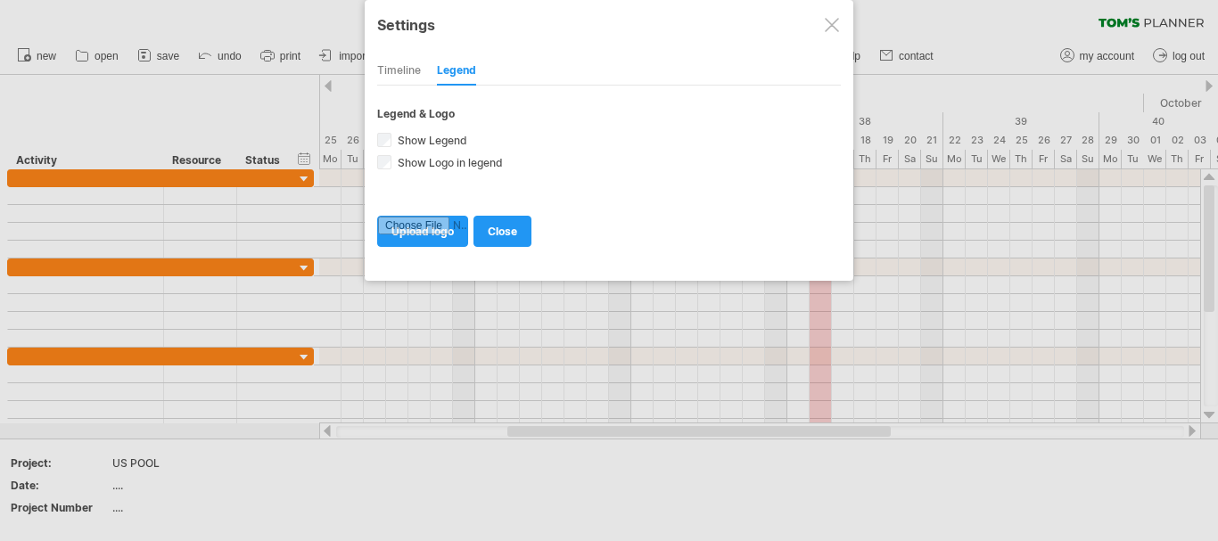
click at [401, 71] on div "Timeline" at bounding box center [399, 71] width 44 height 29
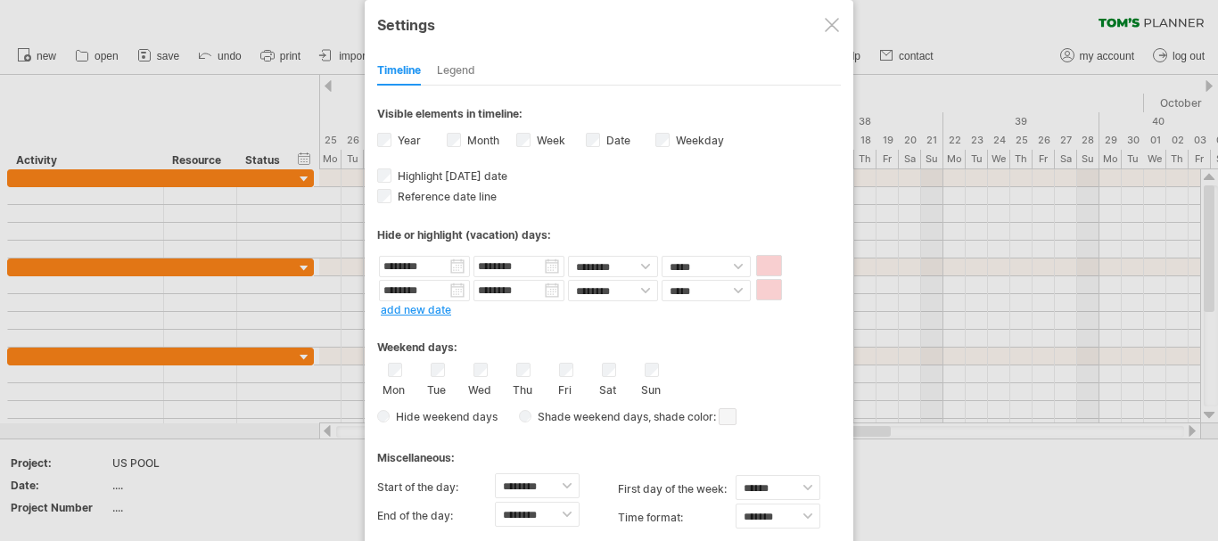
drag, startPoint x: 551, startPoint y: 59, endPoint x: 662, endPoint y: 66, distance: 111.6
click at [662, 66] on div "Timeline Legend" at bounding box center [608, 66] width 463 height 38
drag, startPoint x: 697, startPoint y: 101, endPoint x: 775, endPoint y: 91, distance: 79.0
click at [775, 91] on div "Visible elements in timeline: Year Month Week visibility of weeknumbers Current…" at bounding box center [608, 106] width 463 height 40
click at [775, 116] on div "Visible elements in timeline:" at bounding box center [608, 116] width 463 height 19
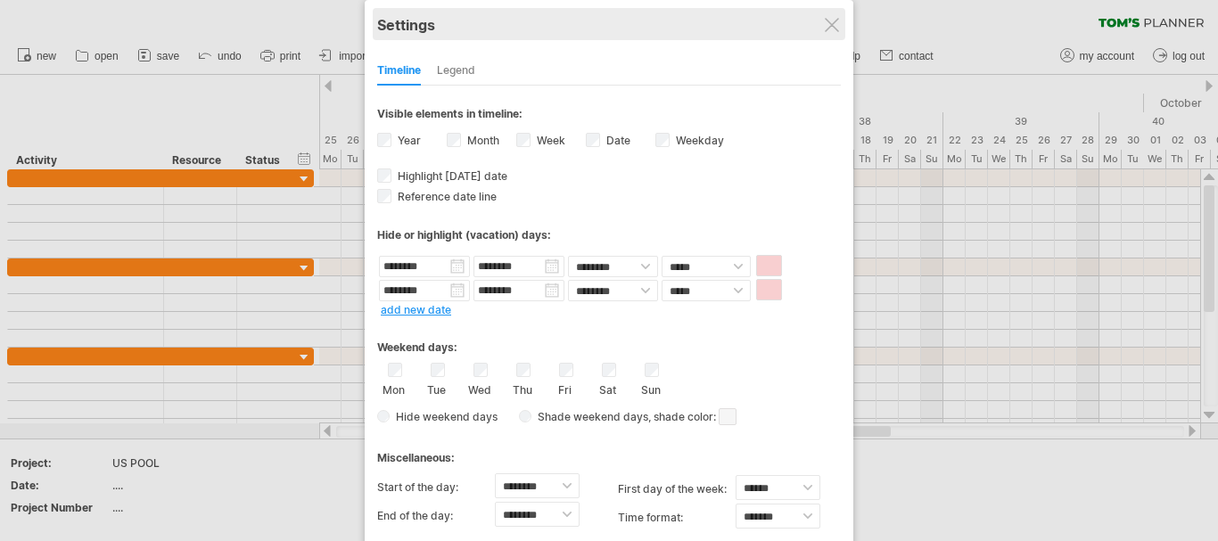
click at [528, 29] on div "Settings" at bounding box center [608, 24] width 463 height 32
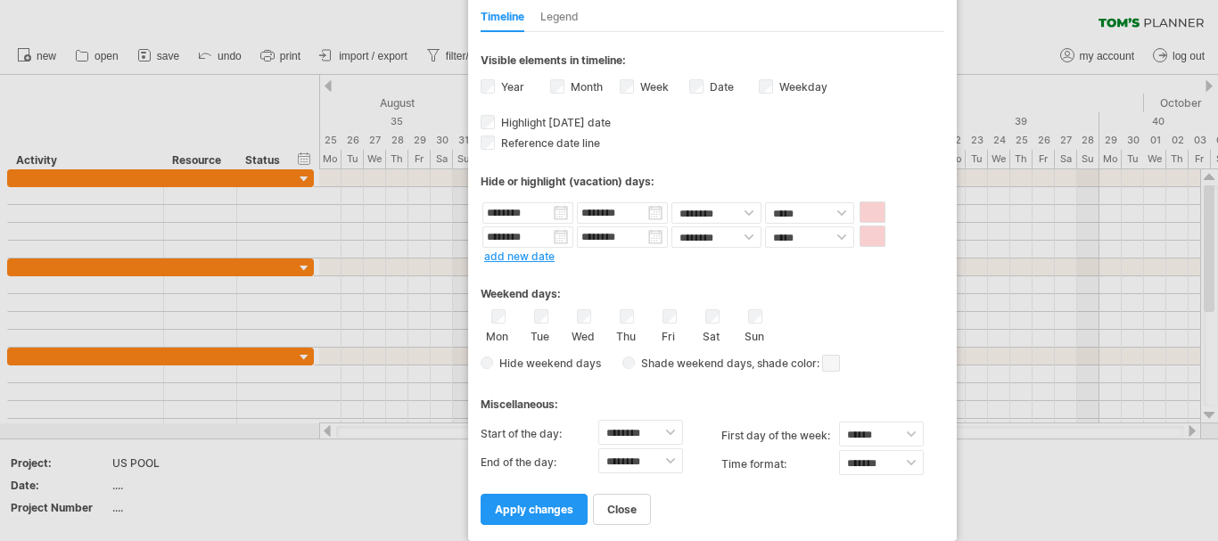
drag, startPoint x: 528, startPoint y: 29, endPoint x: 631, endPoint y: 33, distance: 103.5
click at [631, 33] on div "**********" at bounding box center [712, 244] width 488 height 594
click at [524, 504] on span "apply changes" at bounding box center [534, 509] width 78 height 13
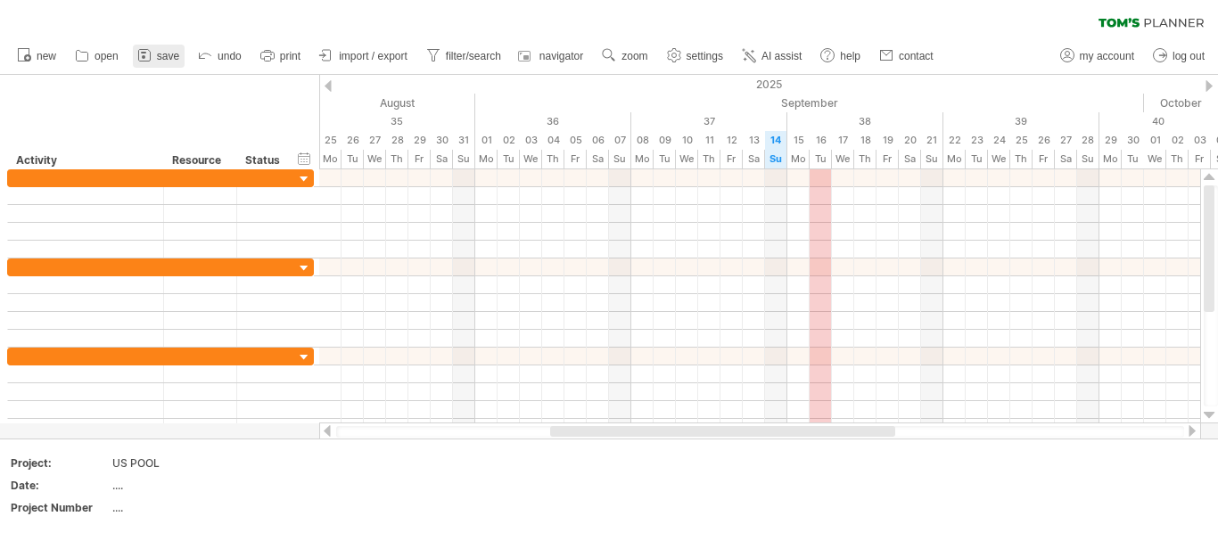
click at [161, 56] on span "save" at bounding box center [168, 56] width 22 height 12
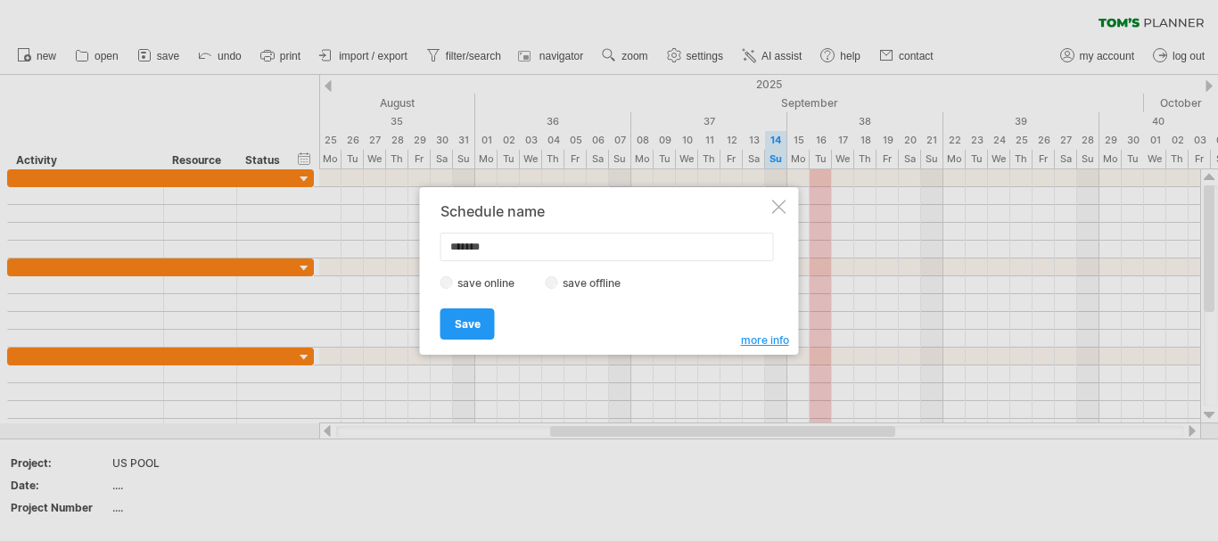
type input "*******"
click at [577, 280] on label "save offline" at bounding box center [597, 282] width 78 height 13
click at [757, 340] on span "more info" at bounding box center [765, 339] width 48 height 13
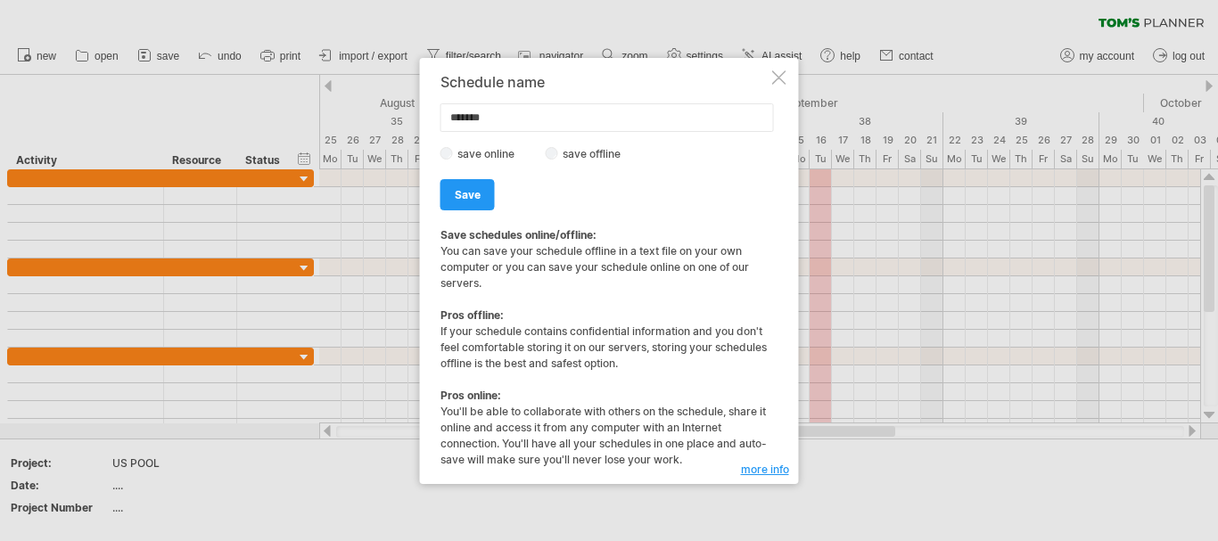
click at [746, 470] on span "more info" at bounding box center [765, 469] width 48 height 13
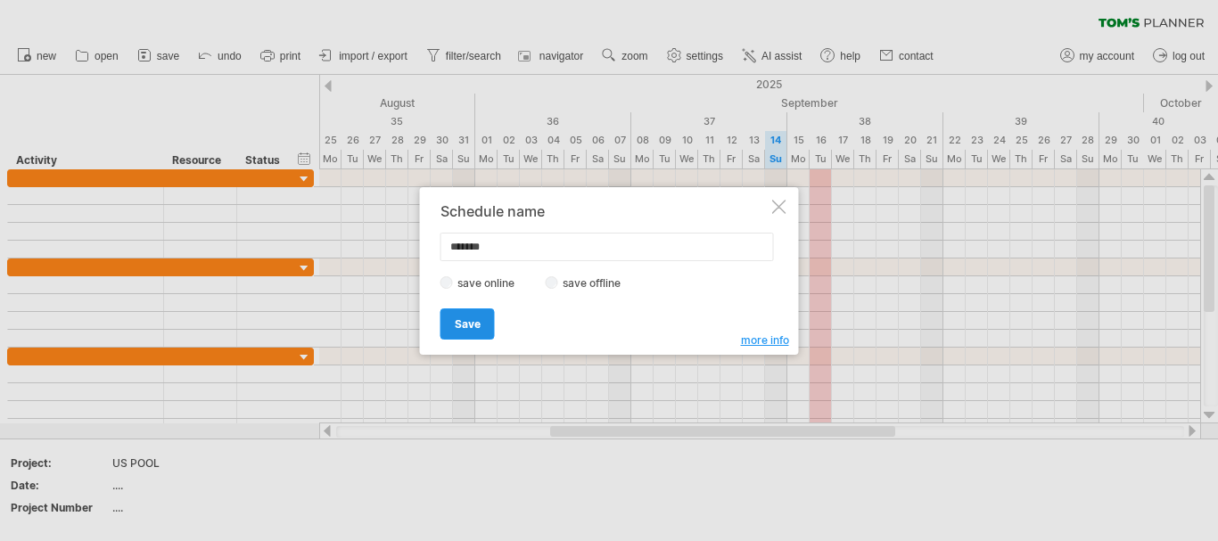
click at [465, 323] on span "Save" at bounding box center [468, 323] width 26 height 13
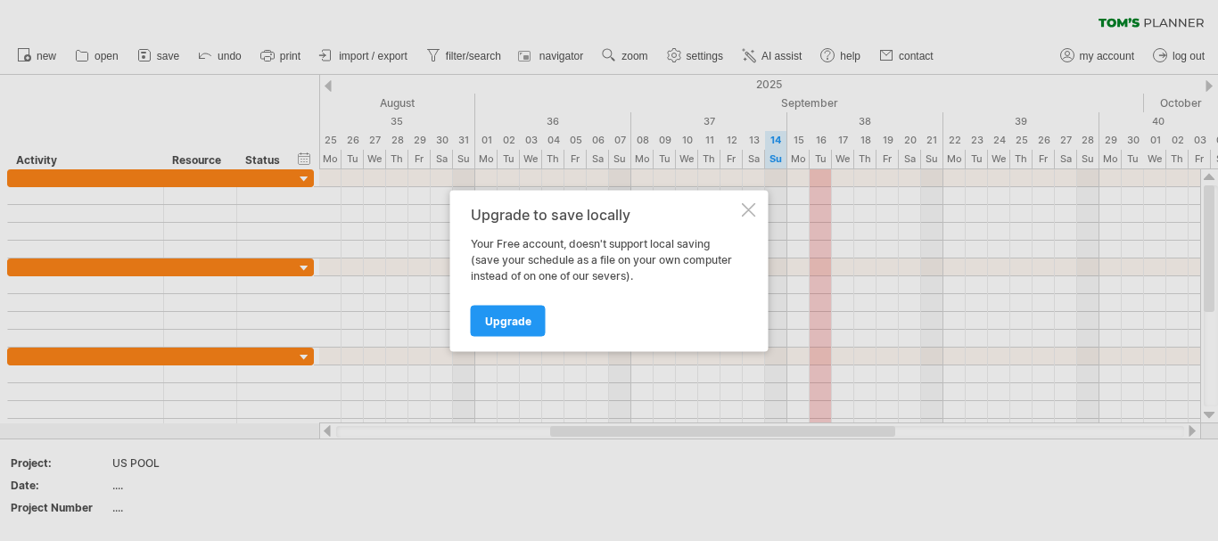
click at [748, 208] on div at bounding box center [749, 209] width 14 height 14
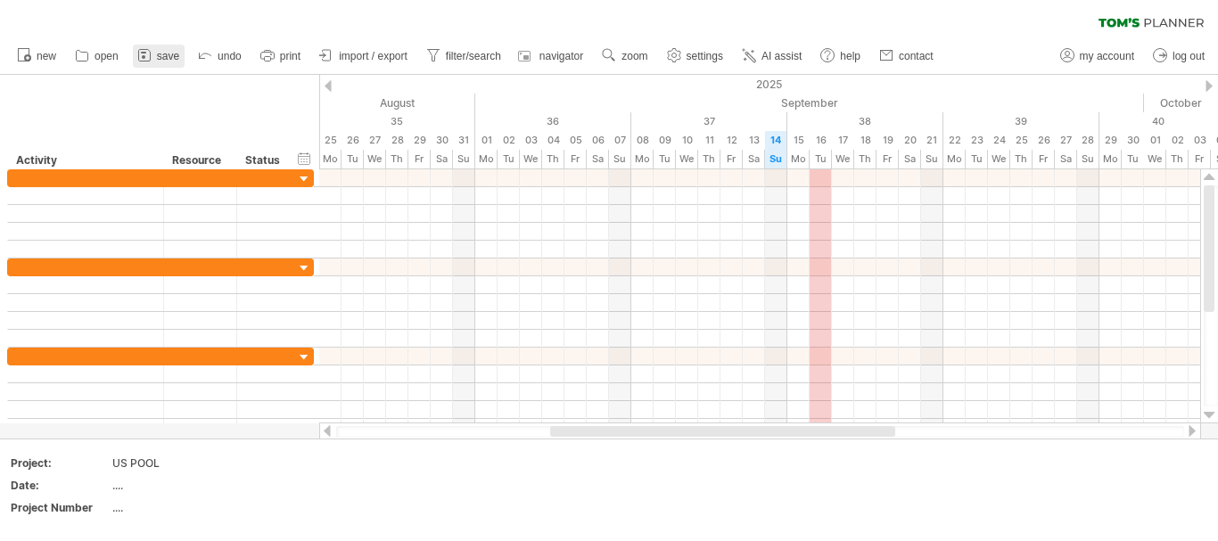
click at [163, 57] on span "save" at bounding box center [168, 56] width 22 height 12
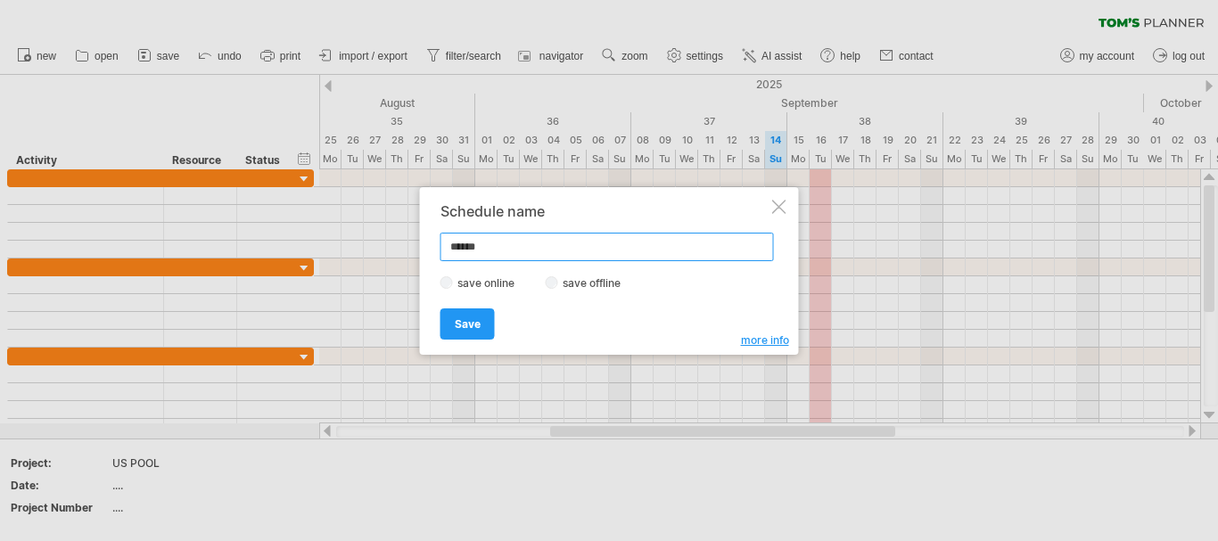
type input "*******"
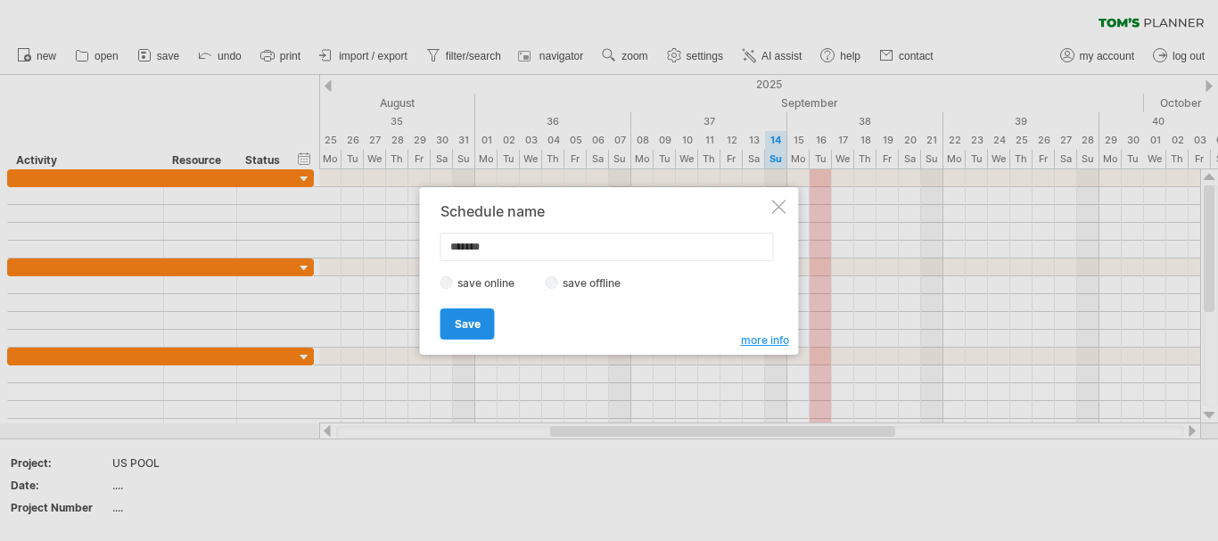
click at [465, 321] on span "Save" at bounding box center [468, 323] width 26 height 13
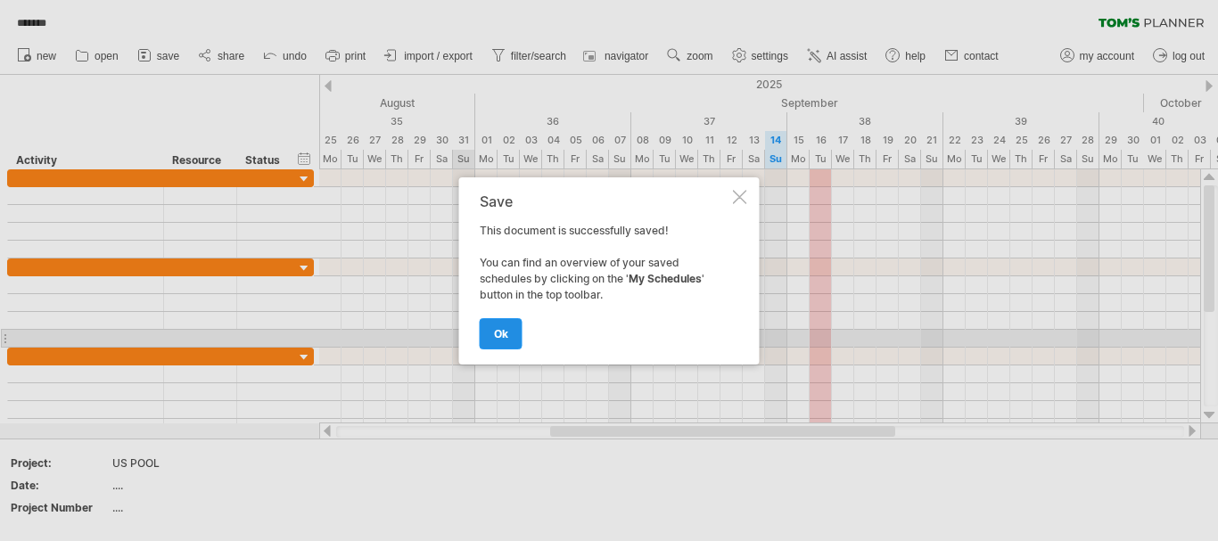
click at [497, 337] on span "ok" at bounding box center [501, 333] width 14 height 13
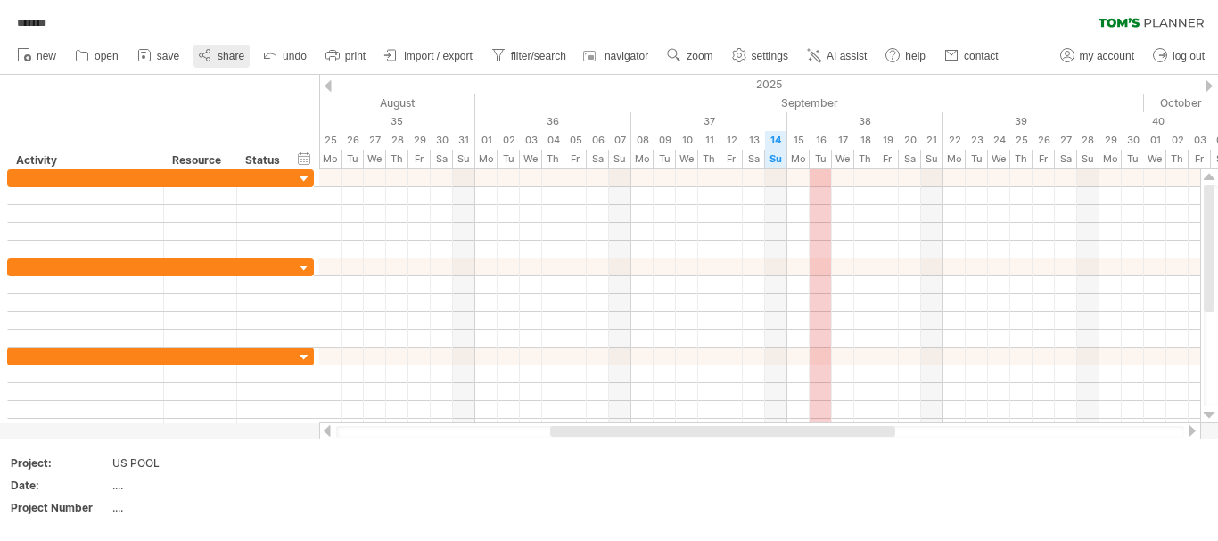
click at [230, 57] on span "share" at bounding box center [230, 56] width 27 height 12
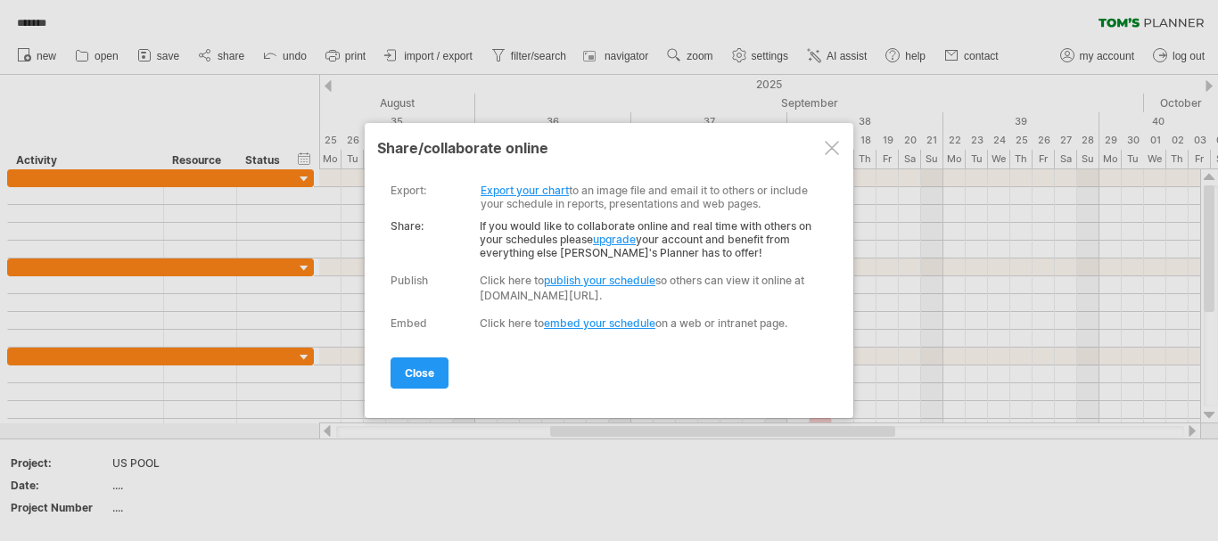
click at [831, 147] on div at bounding box center [831, 148] width 14 height 14
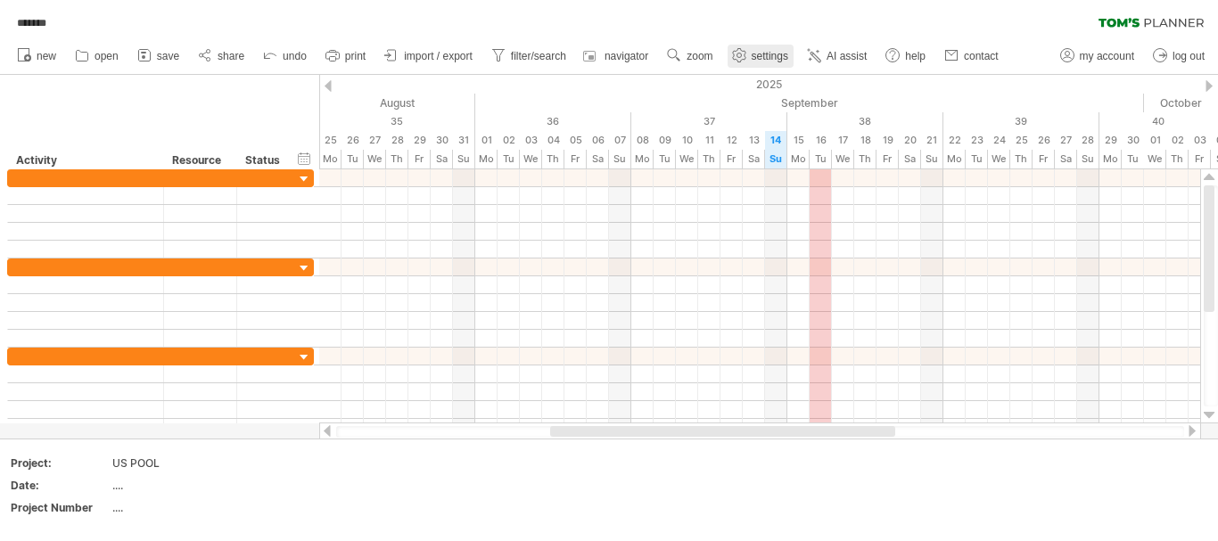
click at [754, 57] on span "settings" at bounding box center [769, 56] width 37 height 12
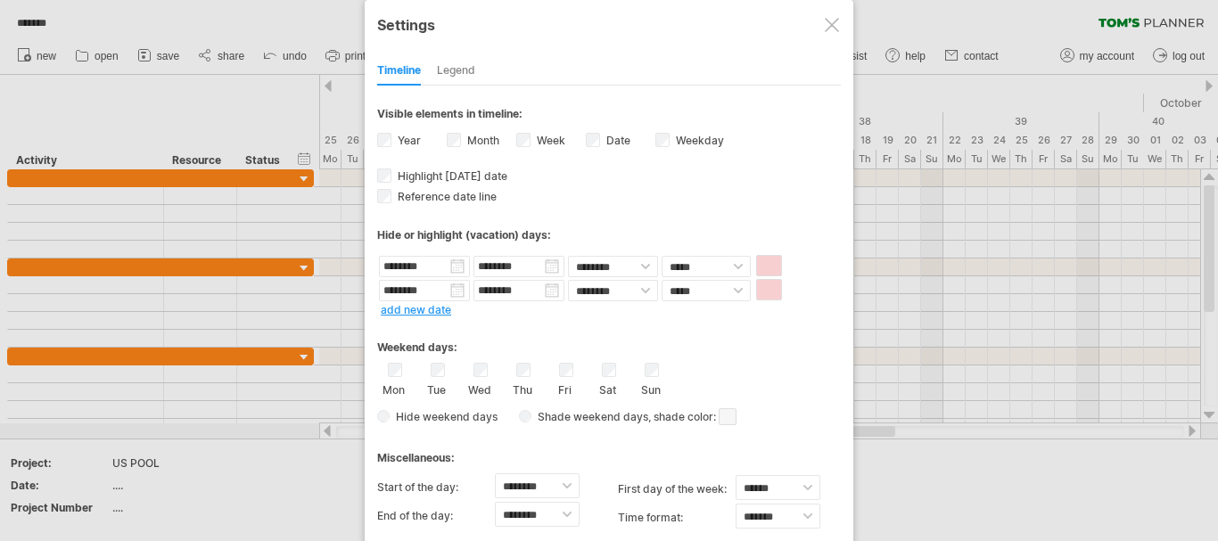
click at [570, 51] on div "Timeline Legend" at bounding box center [608, 66] width 463 height 38
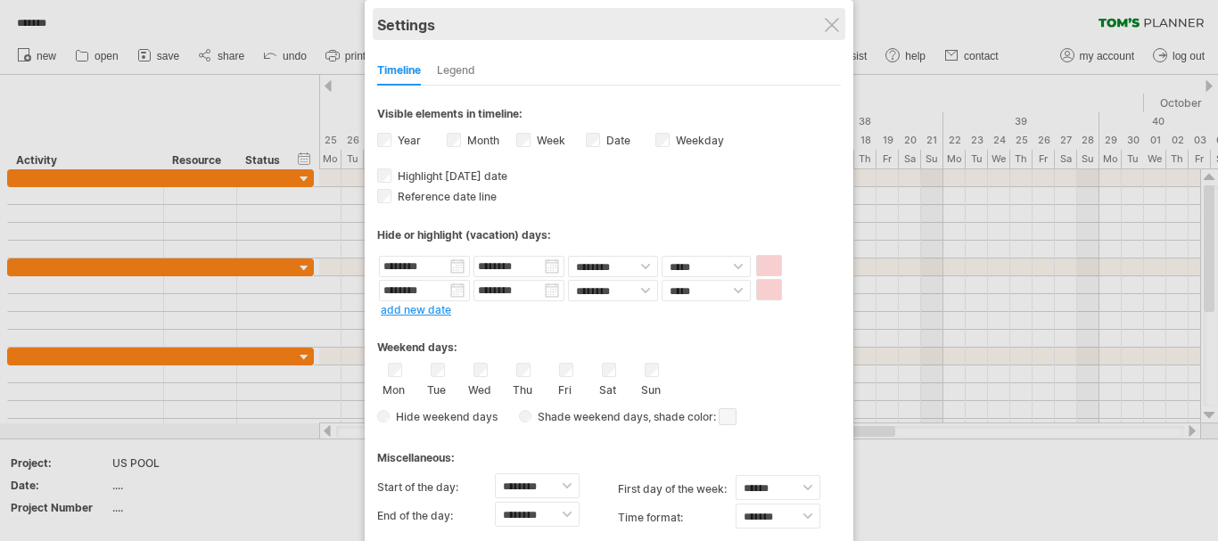
drag, startPoint x: 570, startPoint y: 51, endPoint x: 660, endPoint y: 15, distance: 96.8
click at [660, 15] on div "**********" at bounding box center [609, 297] width 488 height 594
click at [660, 20] on div "Settings" at bounding box center [608, 24] width 463 height 32
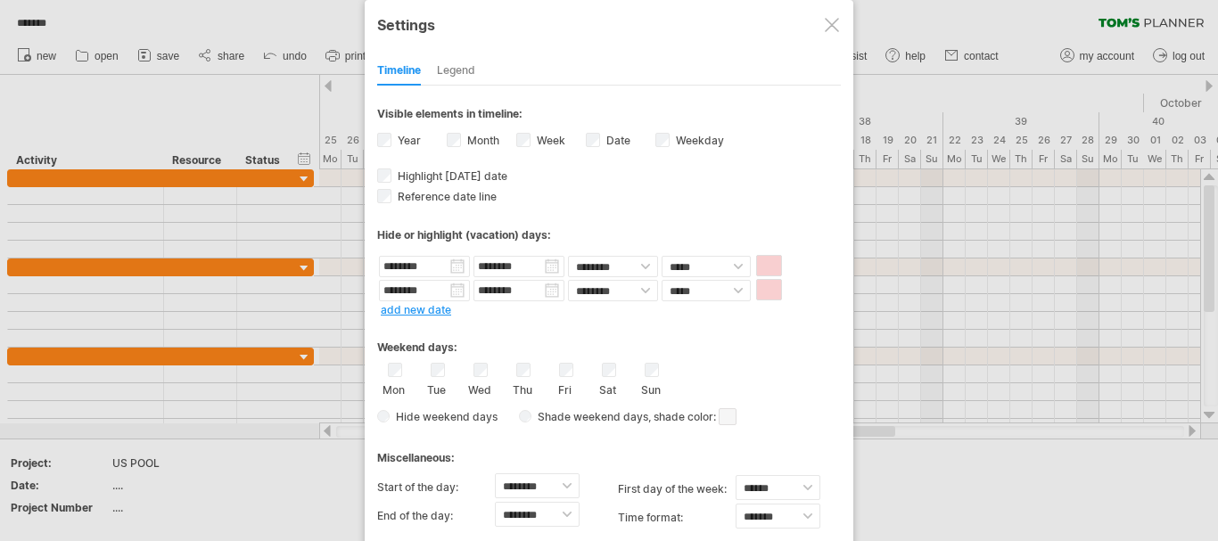
drag, startPoint x: 798, startPoint y: 135, endPoint x: 835, endPoint y: 122, distance: 39.8
click at [835, 122] on div "**********" at bounding box center [608, 332] width 463 height 492
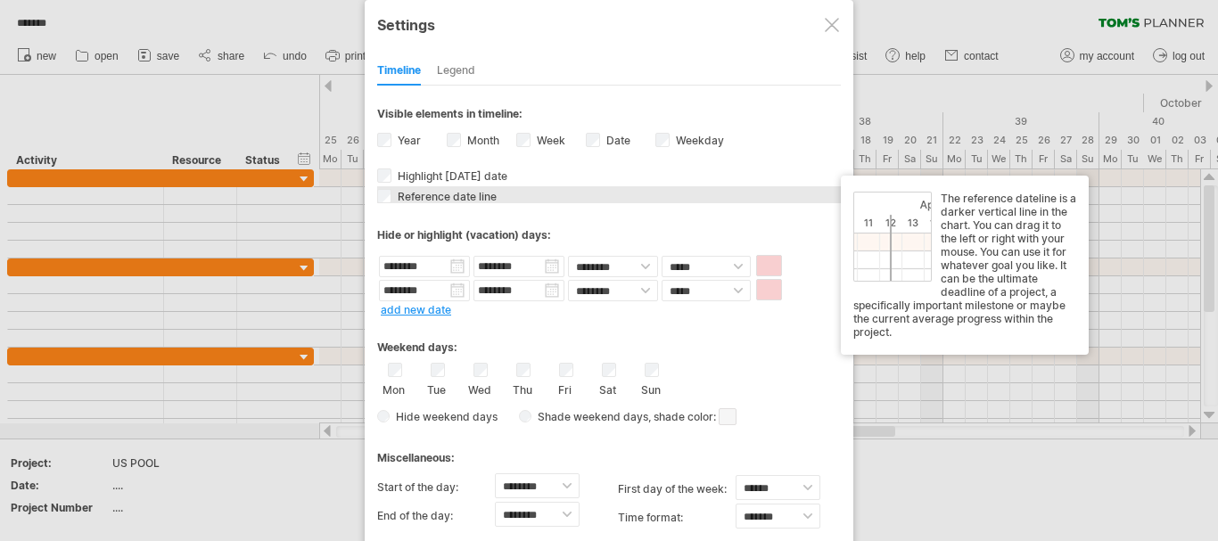
drag, startPoint x: 623, startPoint y: 211, endPoint x: 686, endPoint y: 201, distance: 64.2
click at [686, 201] on div "**********" at bounding box center [608, 332] width 463 height 492
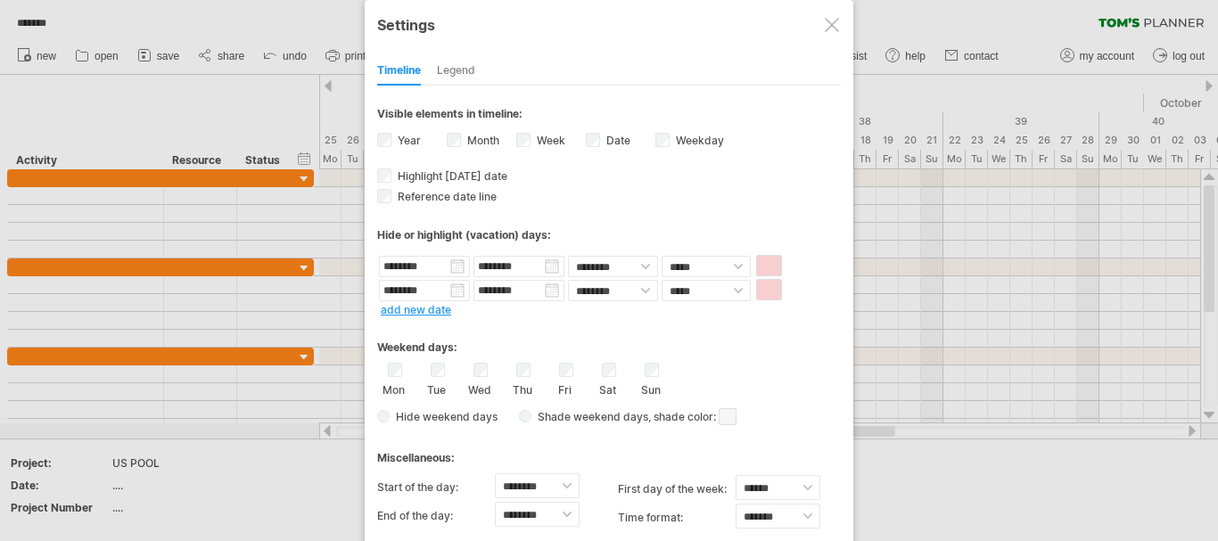
click at [776, 365] on div "Mon Tue Wed Thu Fri Sat Sun" at bounding box center [608, 380] width 463 height 34
drag, startPoint x: 764, startPoint y: 369, endPoint x: 790, endPoint y: 349, distance: 32.4
click at [790, 349] on div "Weekend days: Mon Tue Wed Thu Fri Sat Sun Hide weekend days" at bounding box center [608, 374] width 463 height 111
drag, startPoint x: 481, startPoint y: 443, endPoint x: 558, endPoint y: 439, distance: 76.7
click at [558, 439] on div "Miscellaneous:" at bounding box center [608, 451] width 463 height 35
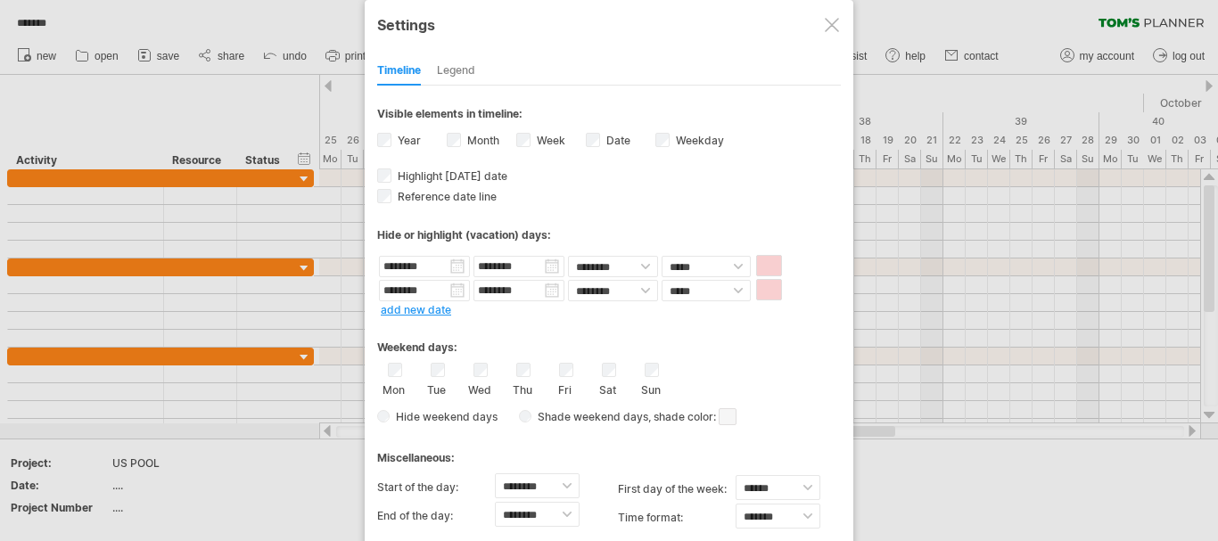
click at [558, 439] on div "Miscellaneous:" at bounding box center [608, 451] width 463 height 35
click at [470, 70] on div "Legend" at bounding box center [456, 71] width 38 height 29
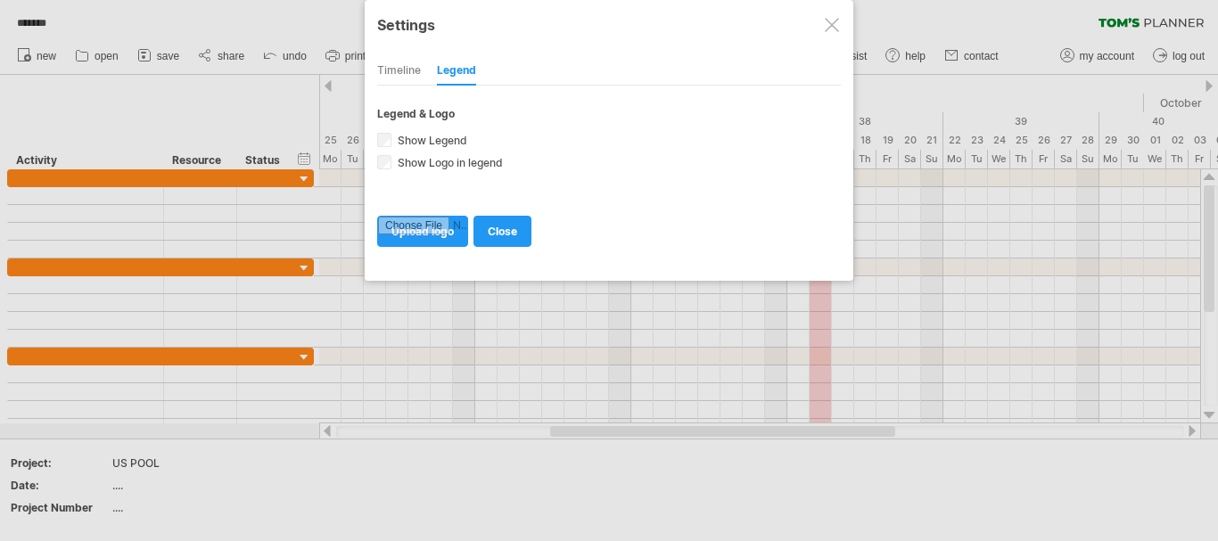
click at [385, 68] on div "Timeline" at bounding box center [399, 71] width 44 height 29
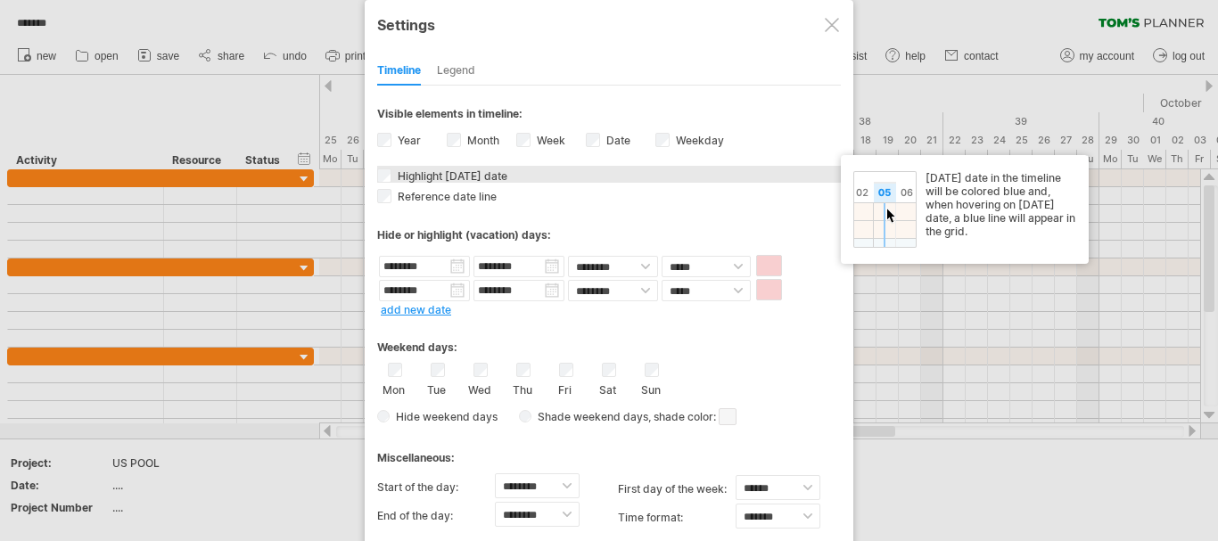
drag, startPoint x: 580, startPoint y: 187, endPoint x: 613, endPoint y: 172, distance: 36.3
click at [613, 172] on div "**********" at bounding box center [608, 332] width 463 height 492
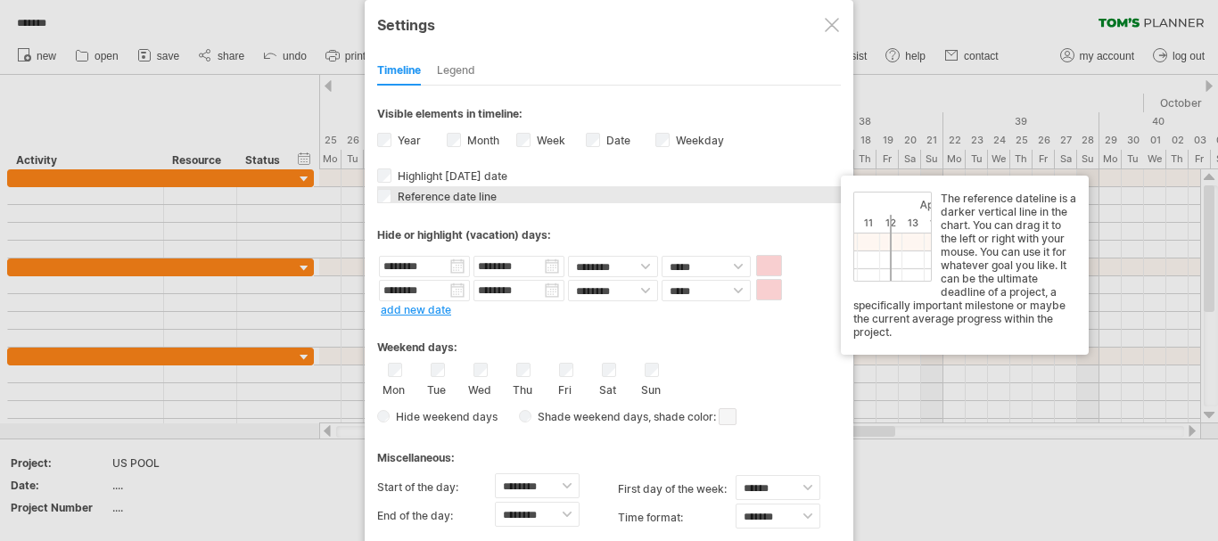
drag, startPoint x: 611, startPoint y: 225, endPoint x: 685, endPoint y: 202, distance: 76.4
click at [685, 202] on div "**********" at bounding box center [608, 332] width 463 height 492
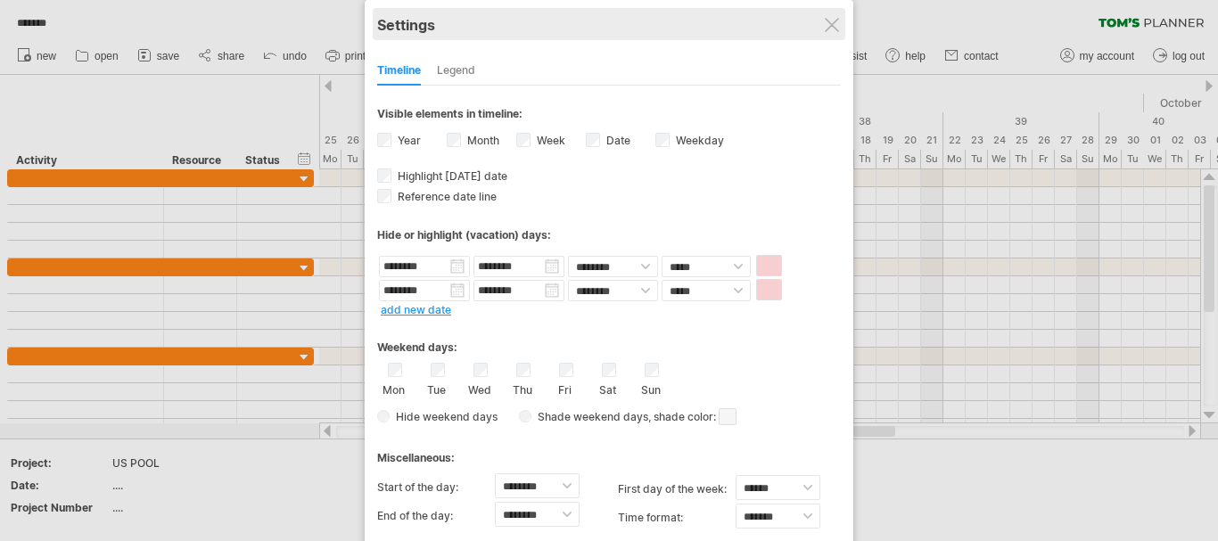
click at [648, 26] on div "Settings" at bounding box center [608, 24] width 463 height 32
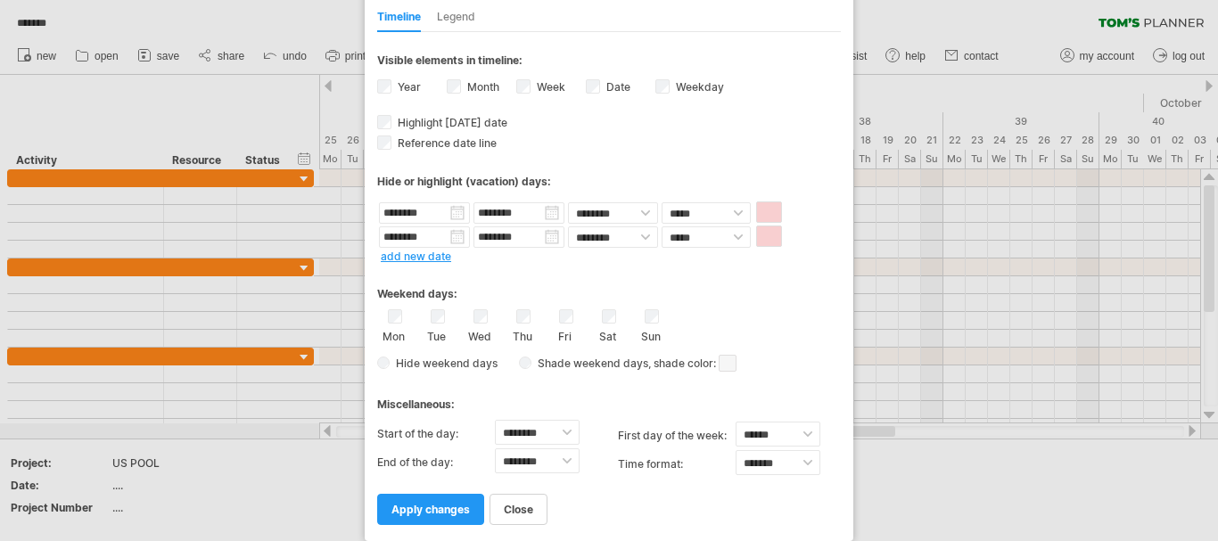
click at [648, 26] on div "**********" at bounding box center [609, 244] width 488 height 594
click at [429, 504] on span "apply changes" at bounding box center [430, 509] width 78 height 13
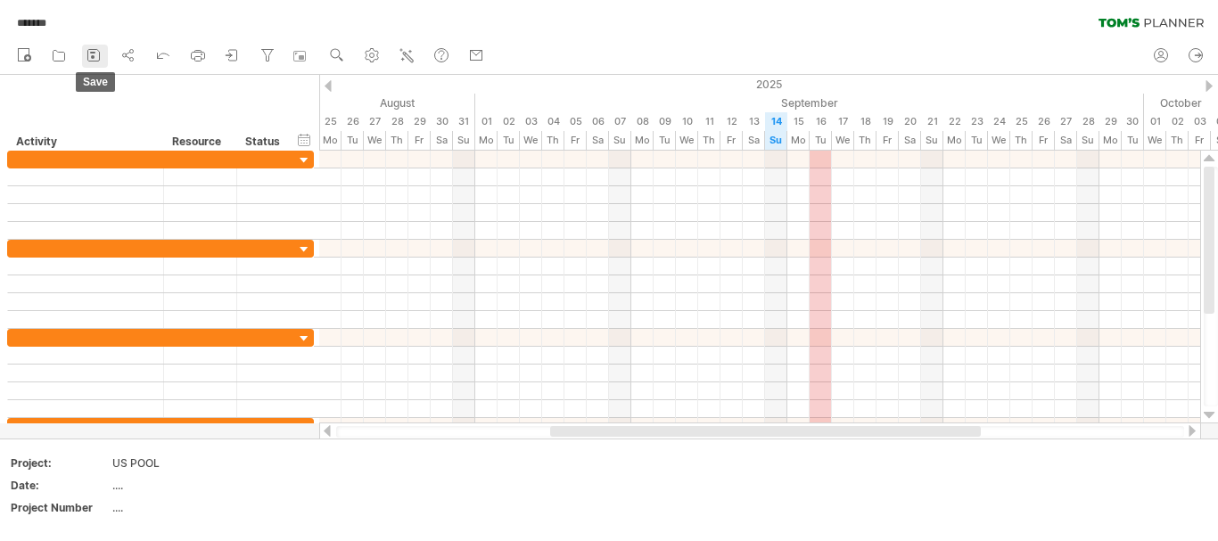
click at [94, 53] on rect at bounding box center [92, 53] width 5 height 2
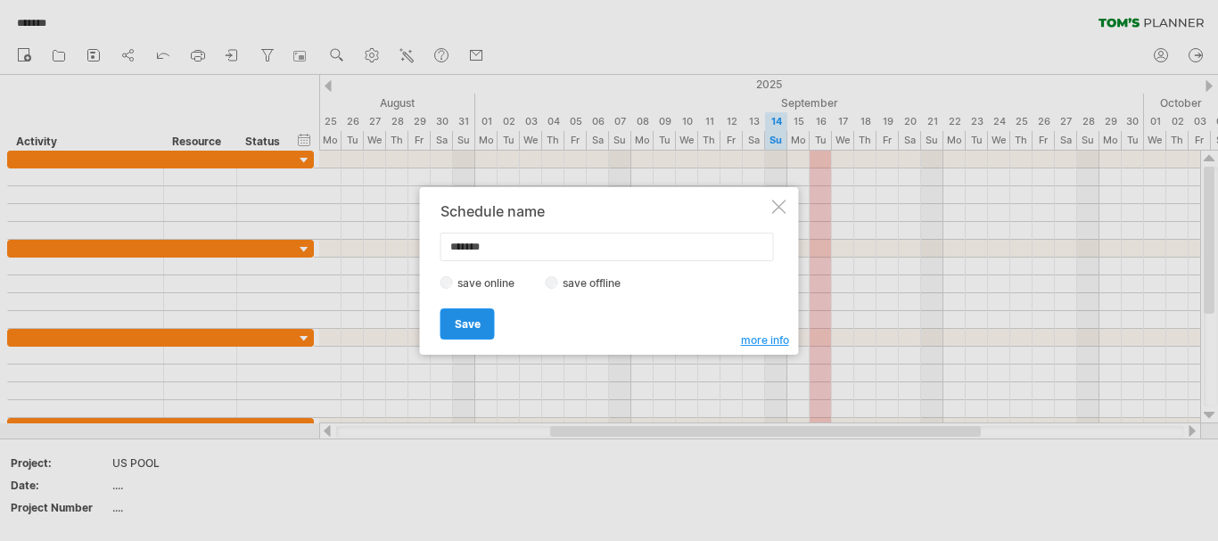
click at [471, 323] on span "Save" at bounding box center [468, 323] width 26 height 13
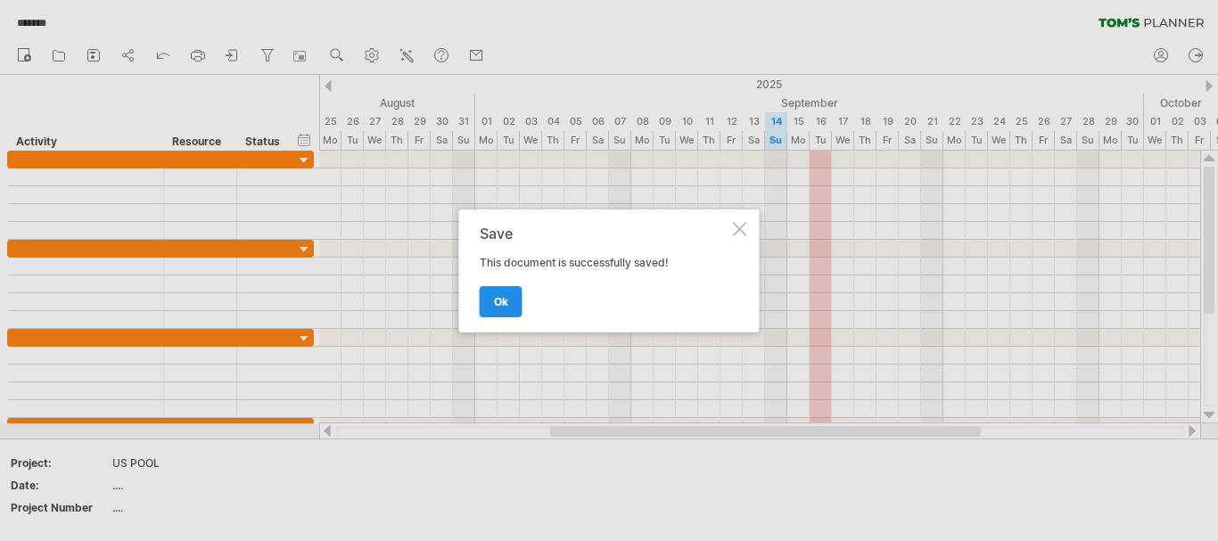
click at [505, 304] on span "ok" at bounding box center [501, 301] width 14 height 13
